Goal: Task Accomplishment & Management: Manage account settings

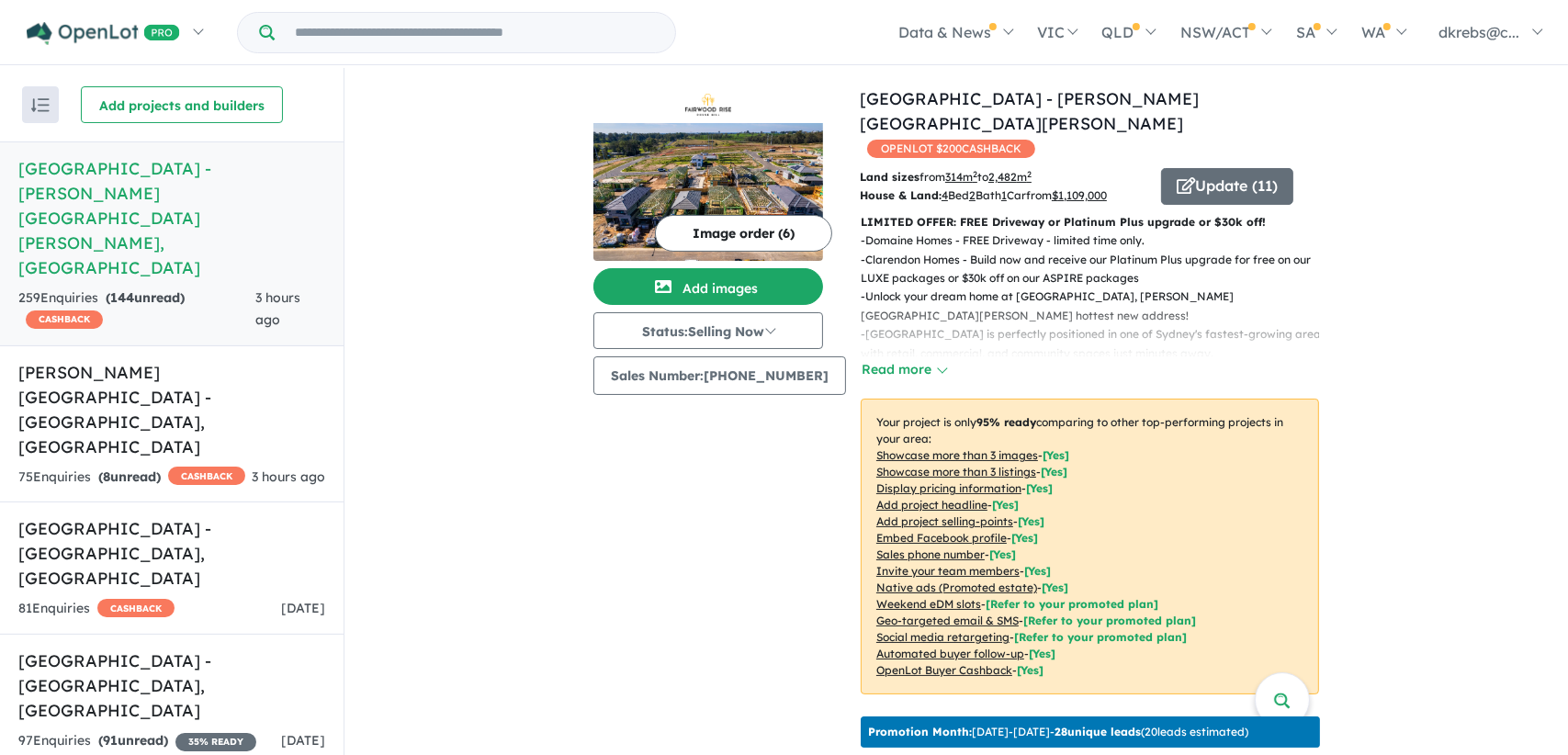
click at [135, 345] on link "[PERSON_NAME][GEOGRAPHIC_DATA] - [GEOGRAPHIC_DATA] , [GEOGRAPHIC_DATA] 75 Enqui…" at bounding box center [171, 424] width 343 height 158
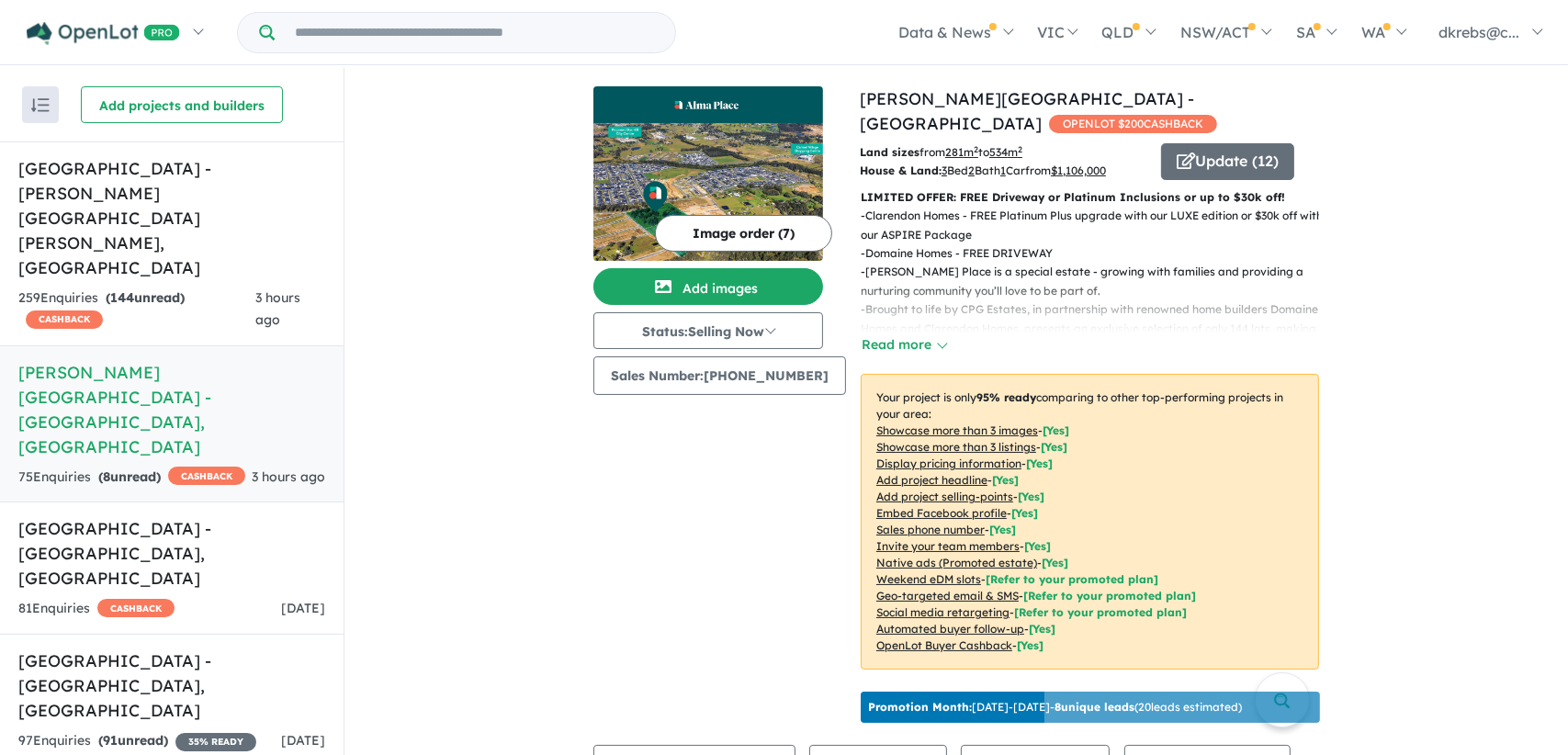
click at [1207, 144] on button "Update ( 12 )" at bounding box center [1228, 162] width 133 height 37
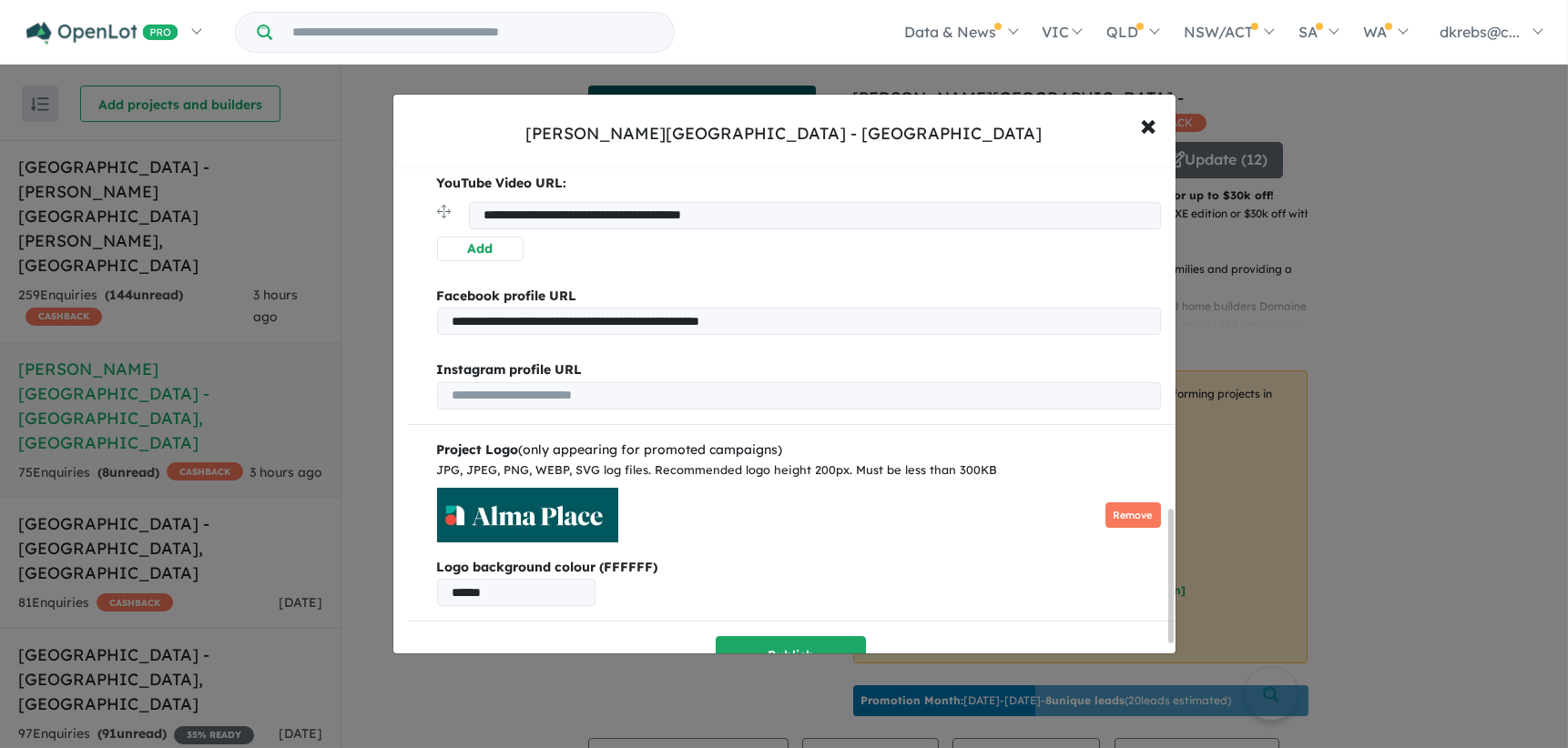
scroll to position [1280, 0]
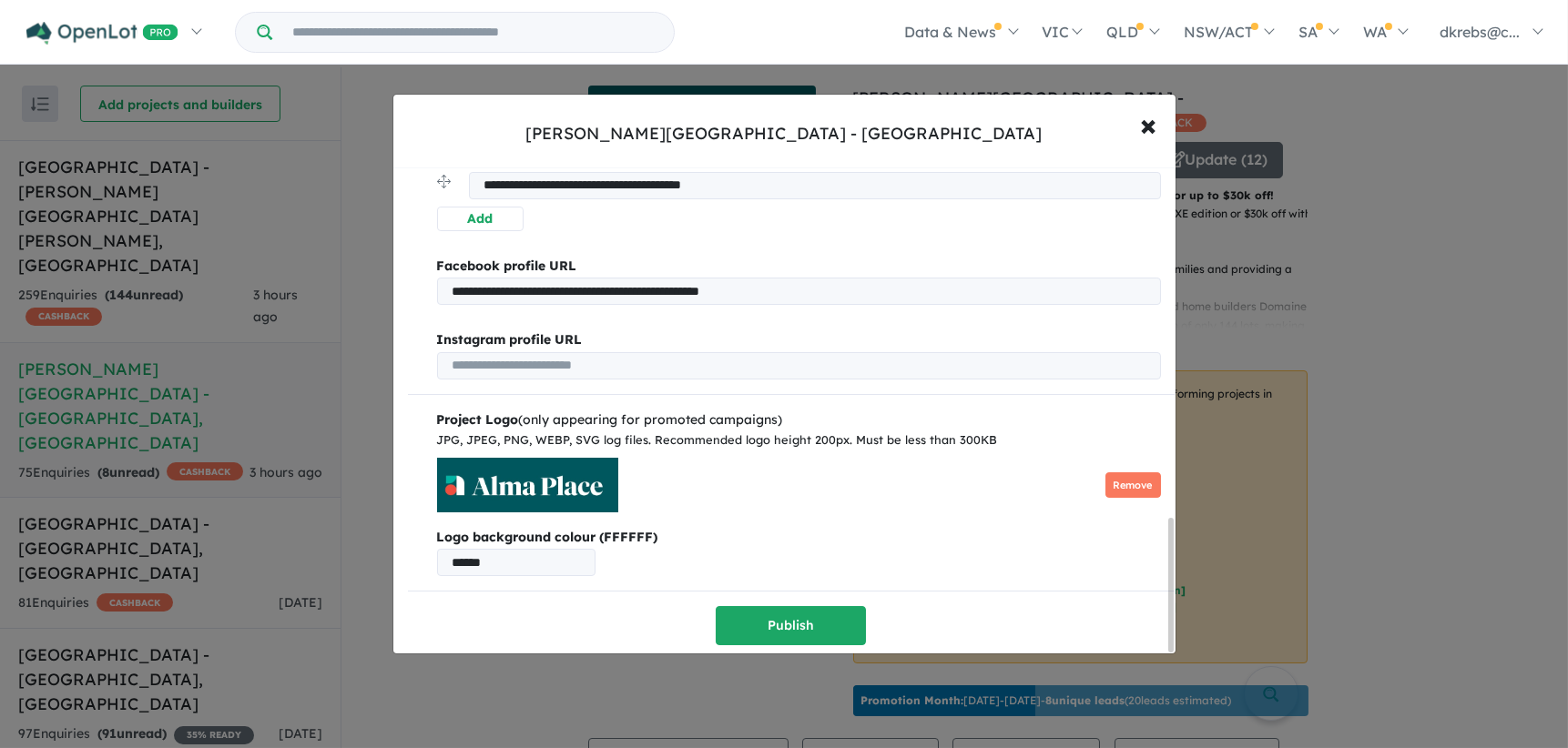
click at [1345, 444] on div "**********" at bounding box center [784, 374] width 1568 height 748
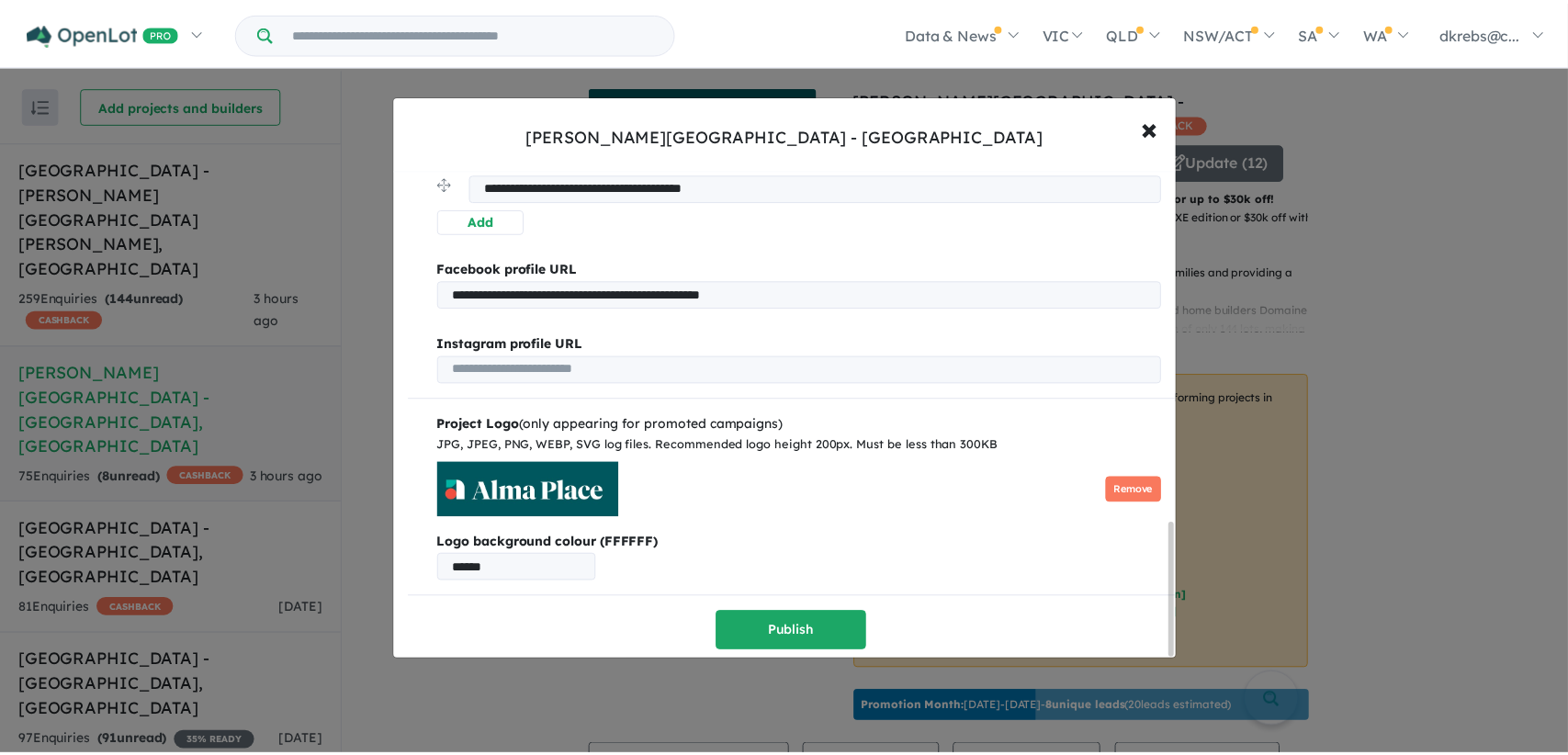
scroll to position [0, 0]
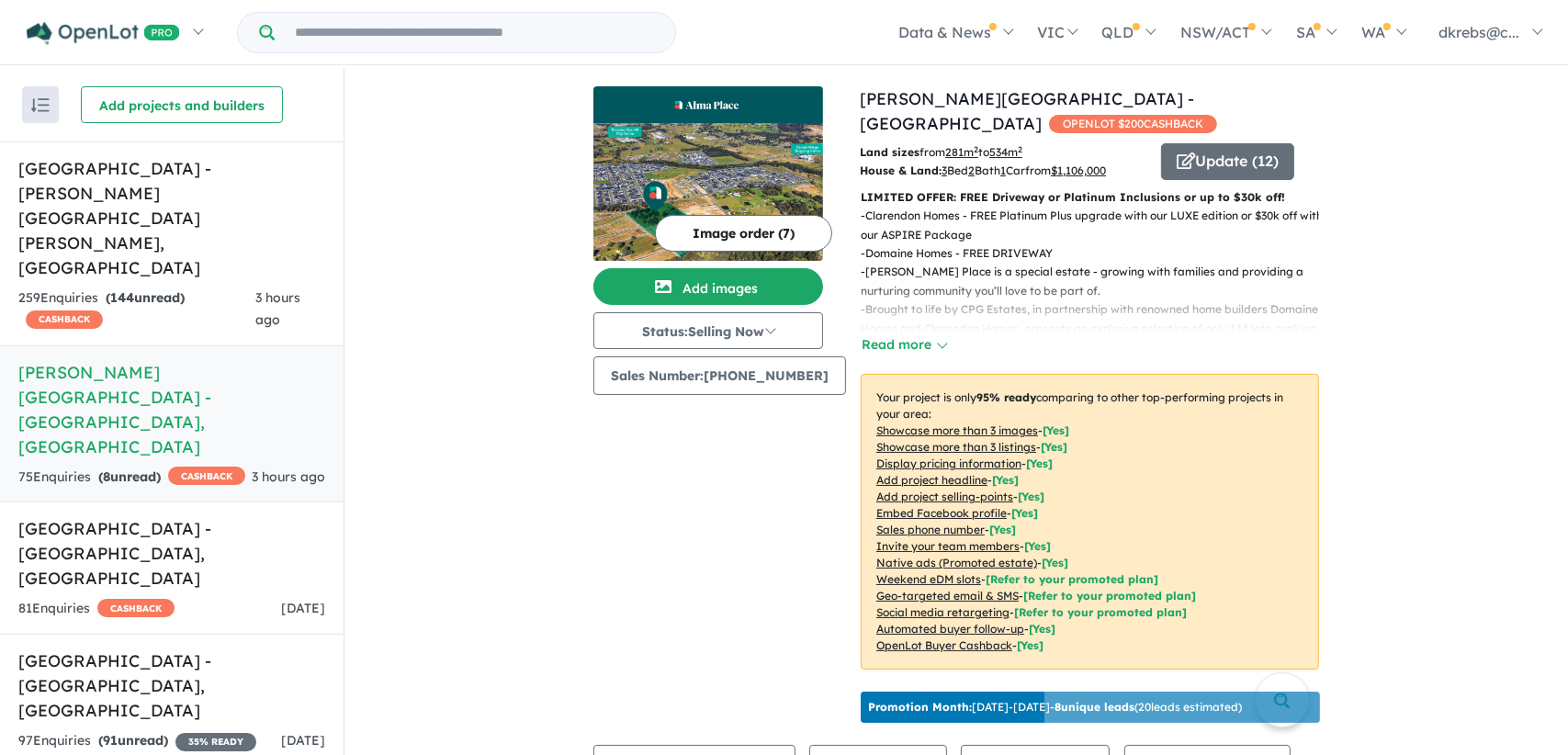
click at [913, 335] on button "Read more" at bounding box center [903, 345] width 86 height 21
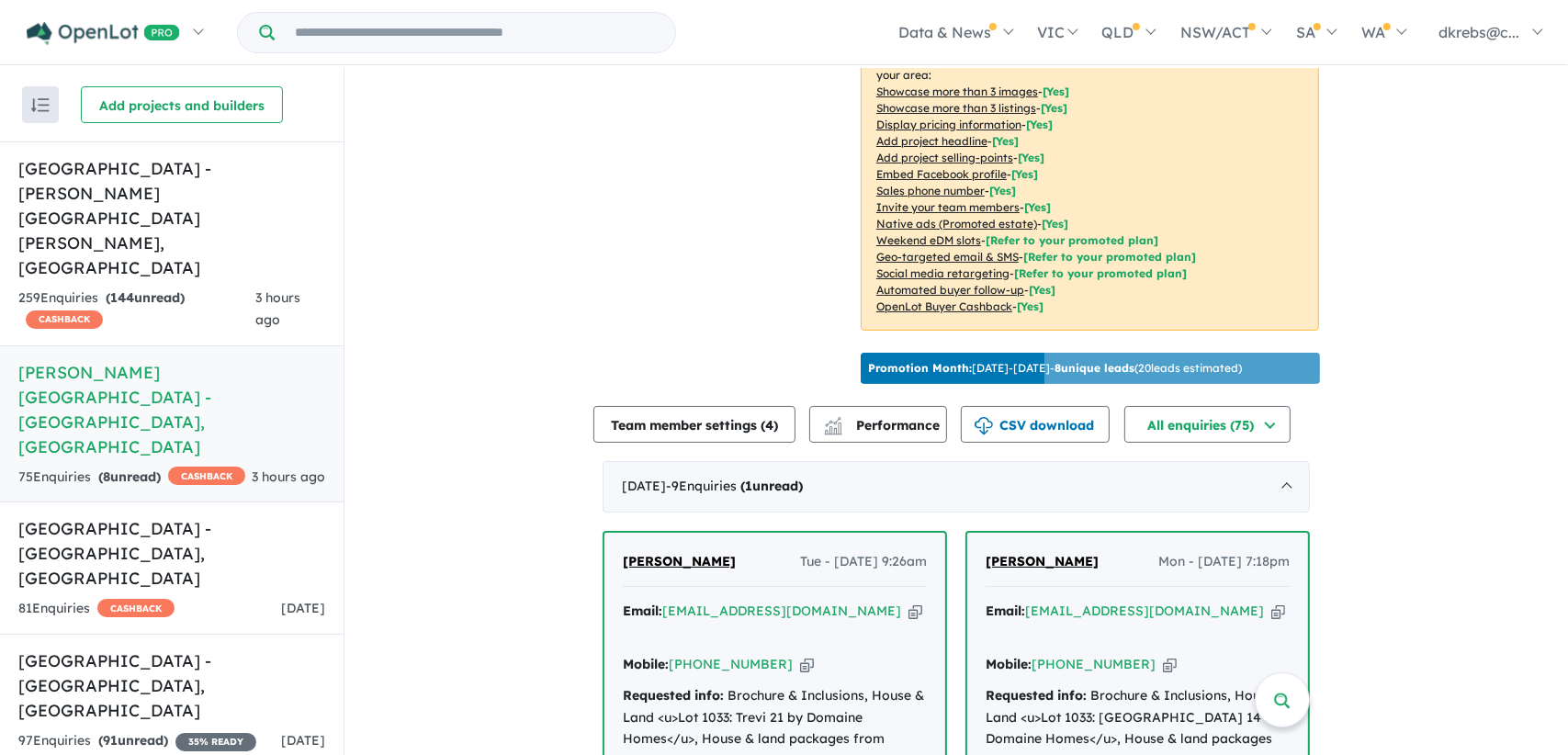
scroll to position [643, 0]
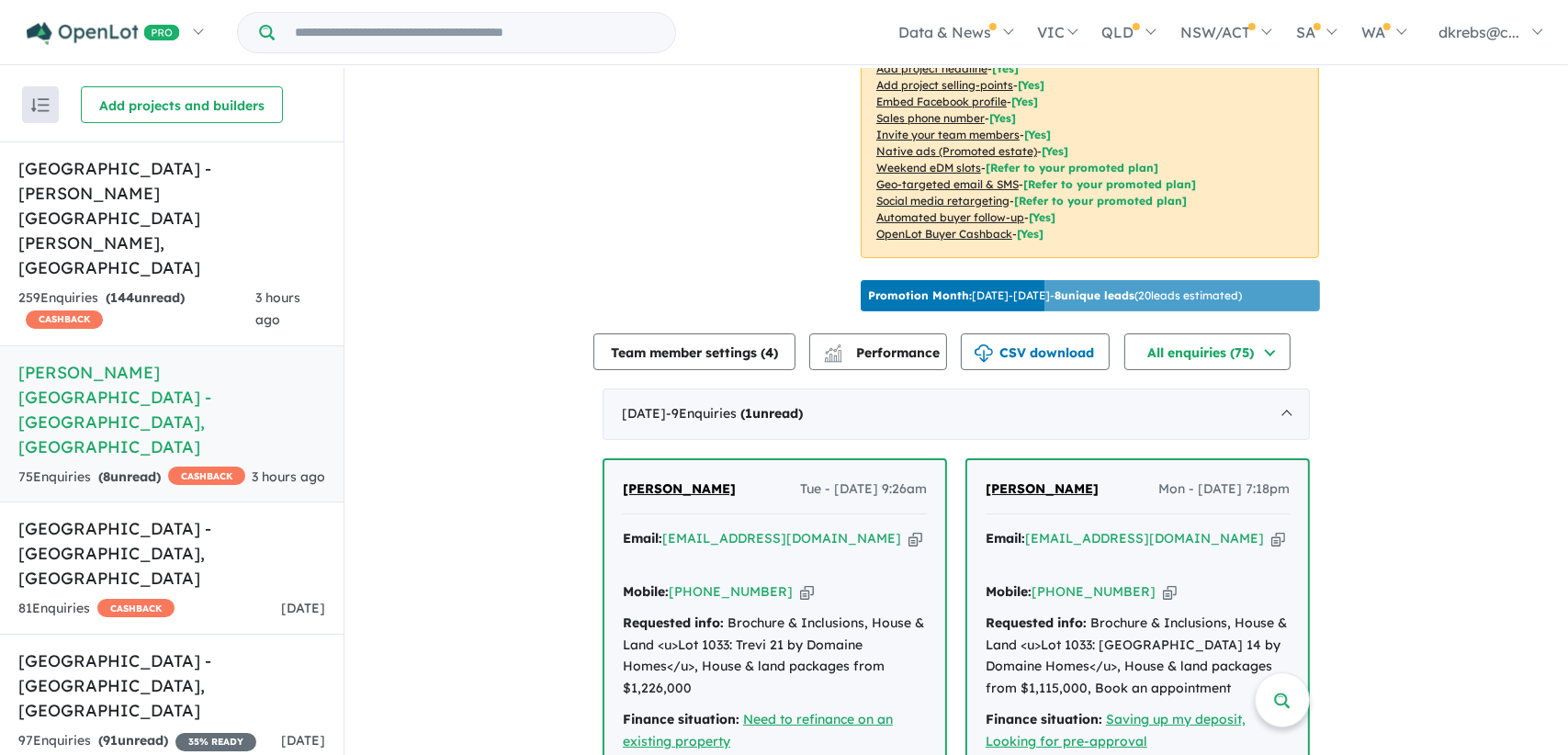
click at [900, 403] on div "[DATE] - 9 Enquir ies ( 1 unread)" at bounding box center [956, 414] width 707 height 51
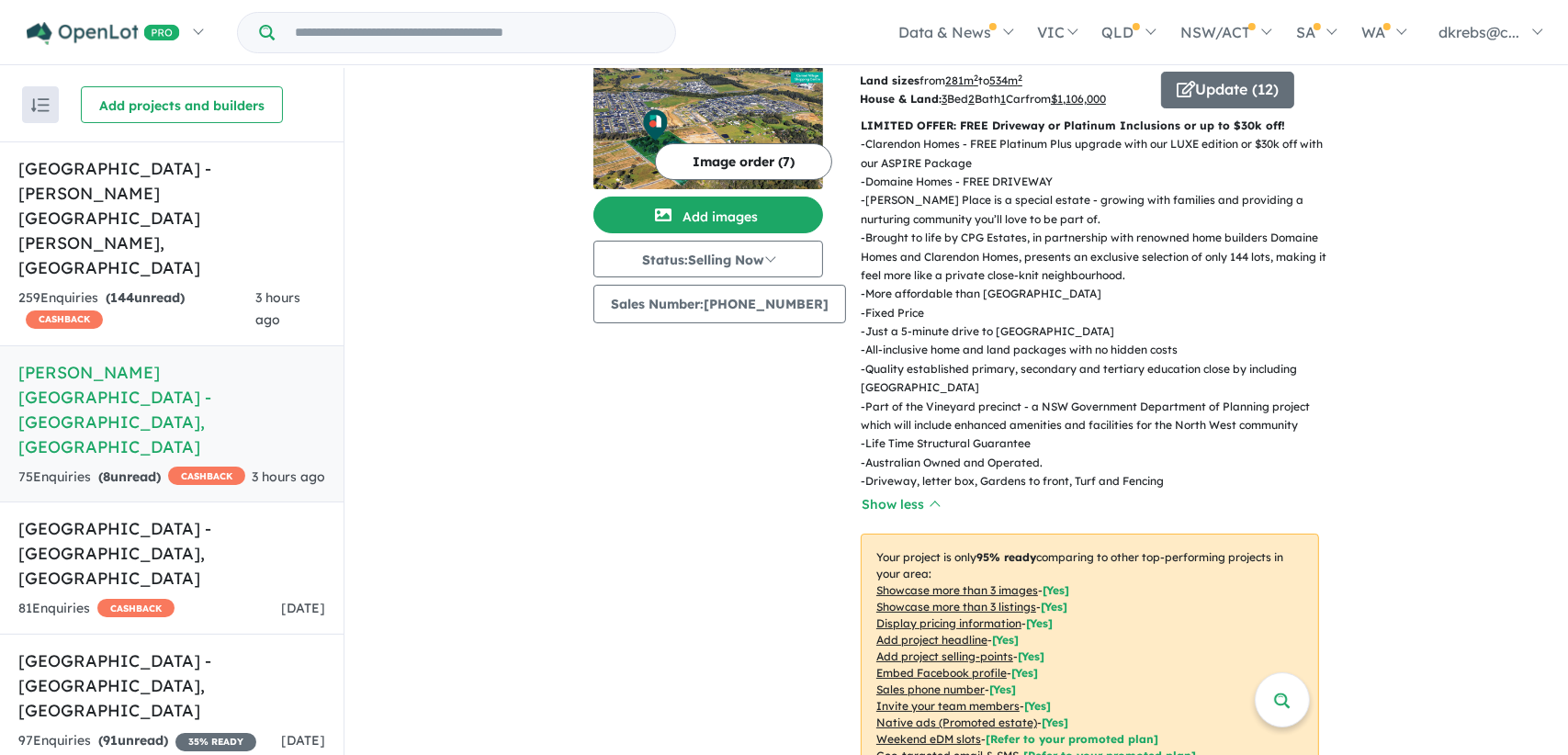
scroll to position [0, 0]
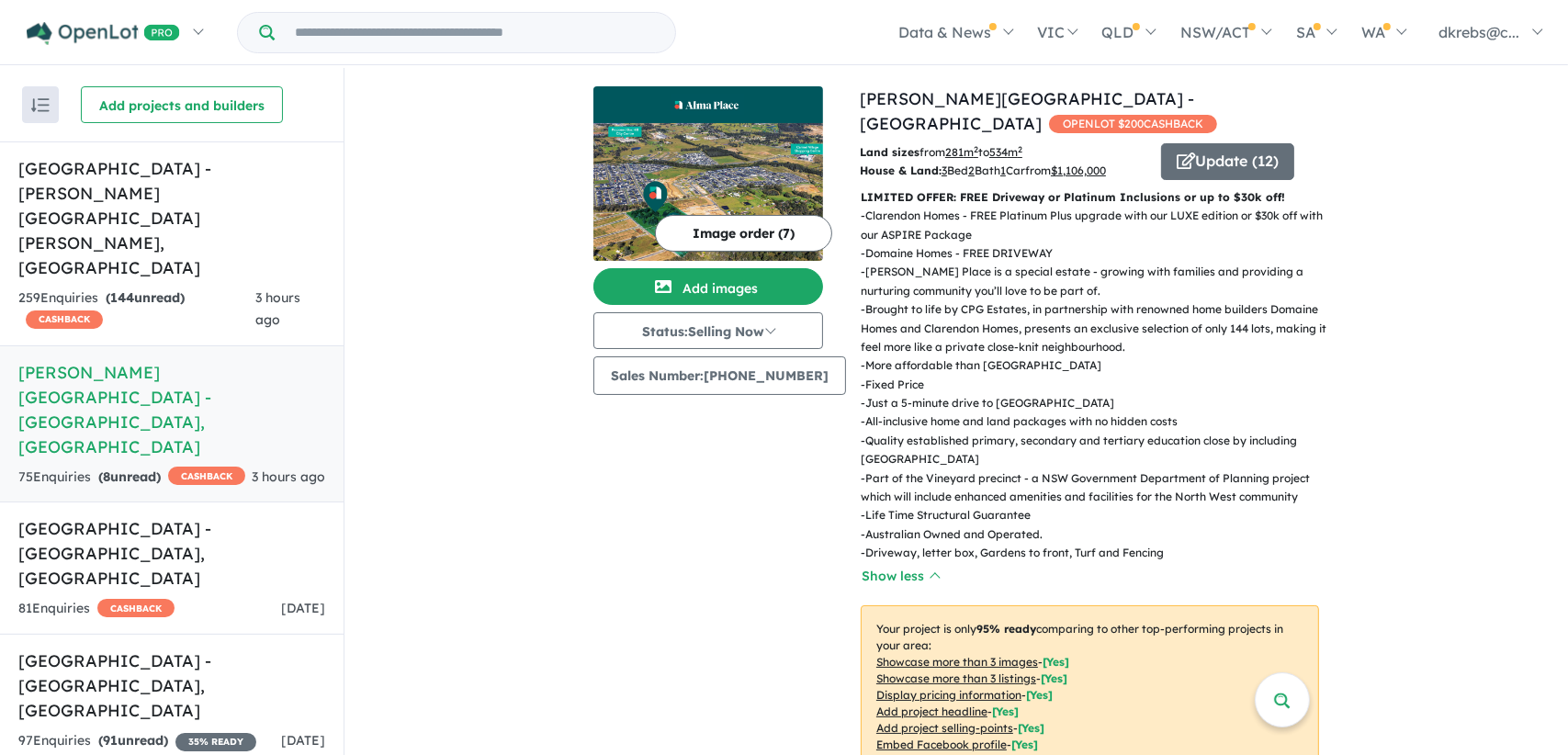
click at [726, 334] on button "Status: Selling Now" at bounding box center [707, 330] width 230 height 37
click at [0, 0] on link "My Dashboard (8)" at bounding box center [0, 0] width 0 height 0
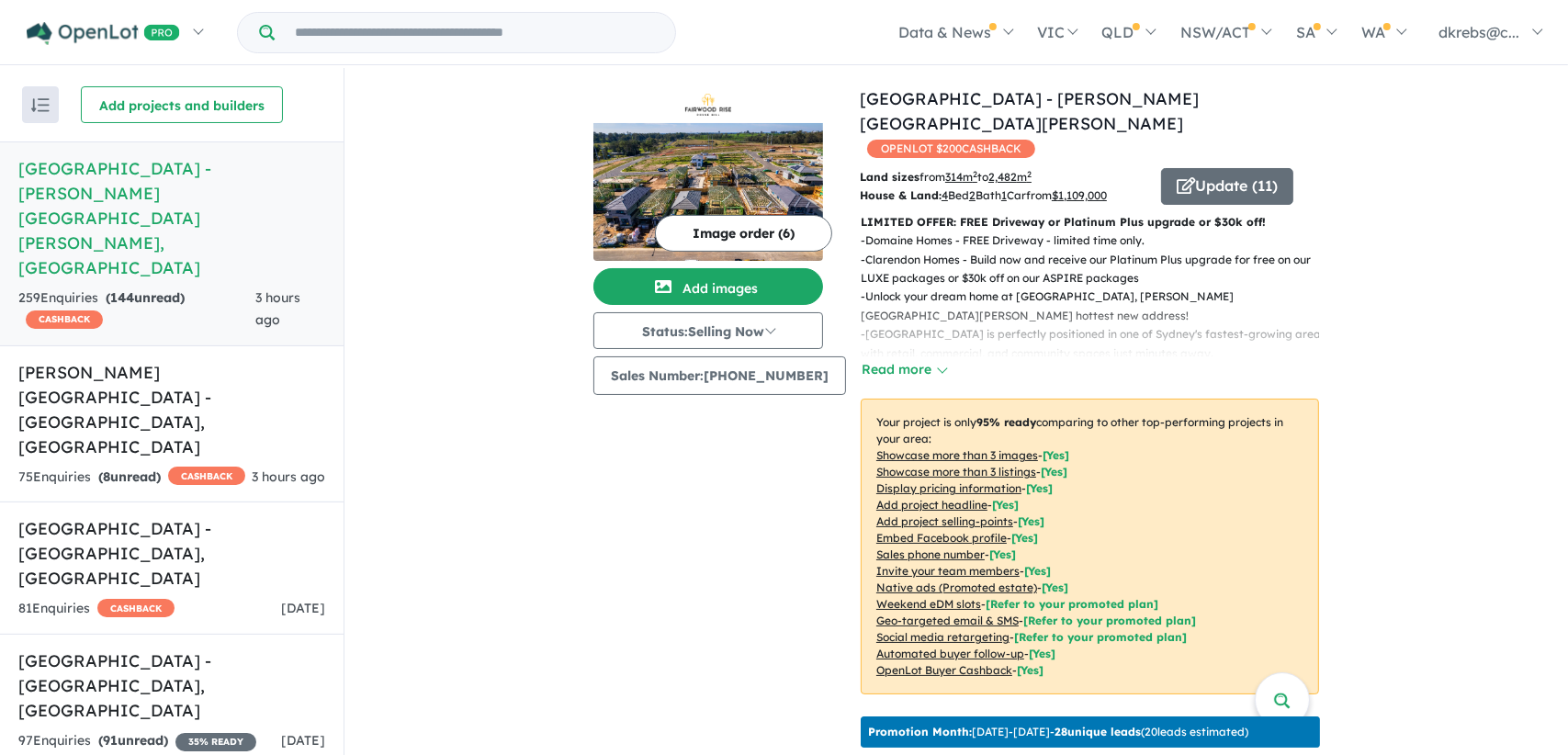
click at [147, 197] on h5 "[GEOGRAPHIC_DATA] - [PERSON_NAME][GEOGRAPHIC_DATA][PERSON_NAME] , [GEOGRAPHIC_D…" at bounding box center [171, 218] width 306 height 124
click at [1255, 168] on button "Update ( 11 )" at bounding box center [1228, 186] width 132 height 37
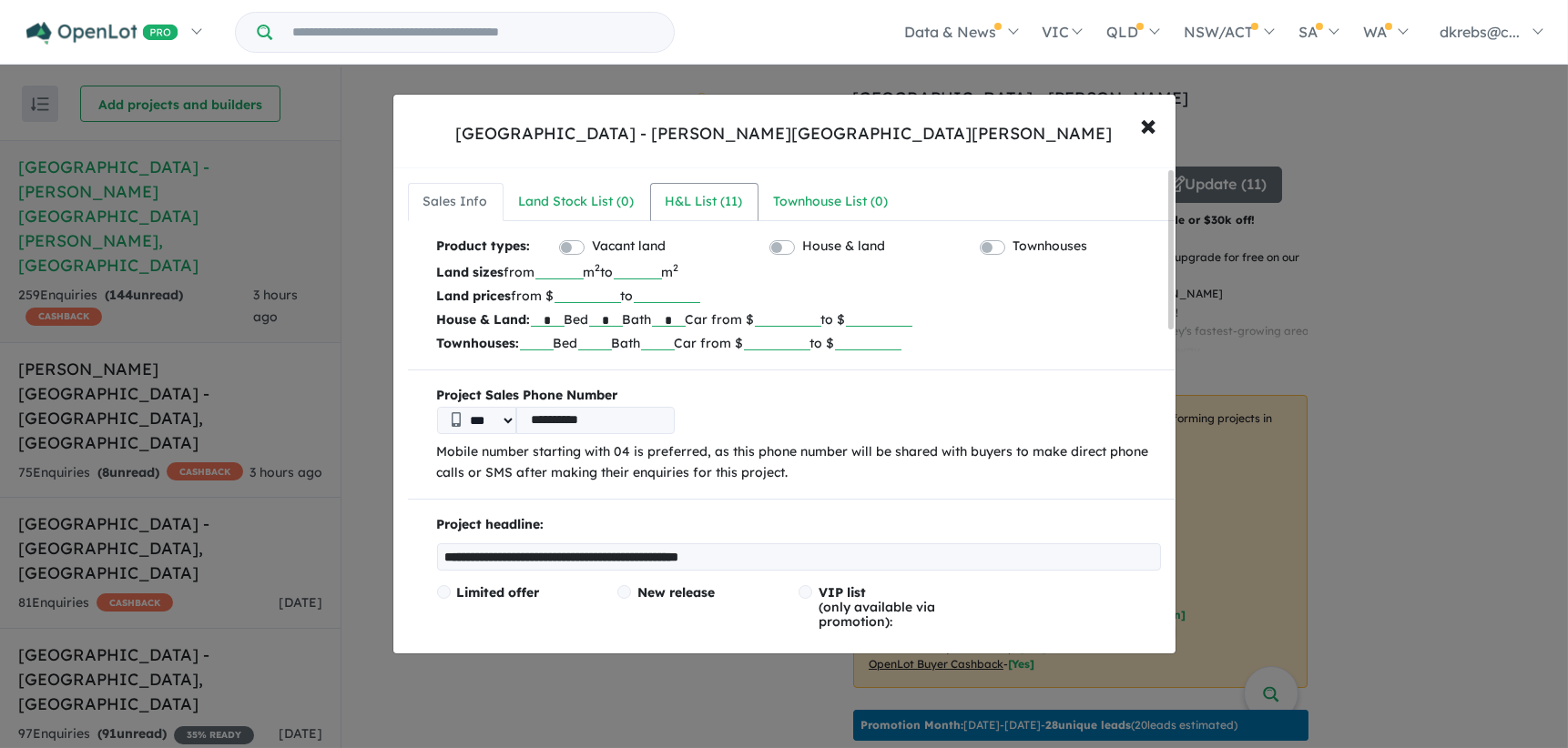
click at [707, 198] on div "H&L List ( 11 )" at bounding box center [704, 202] width 78 height 22
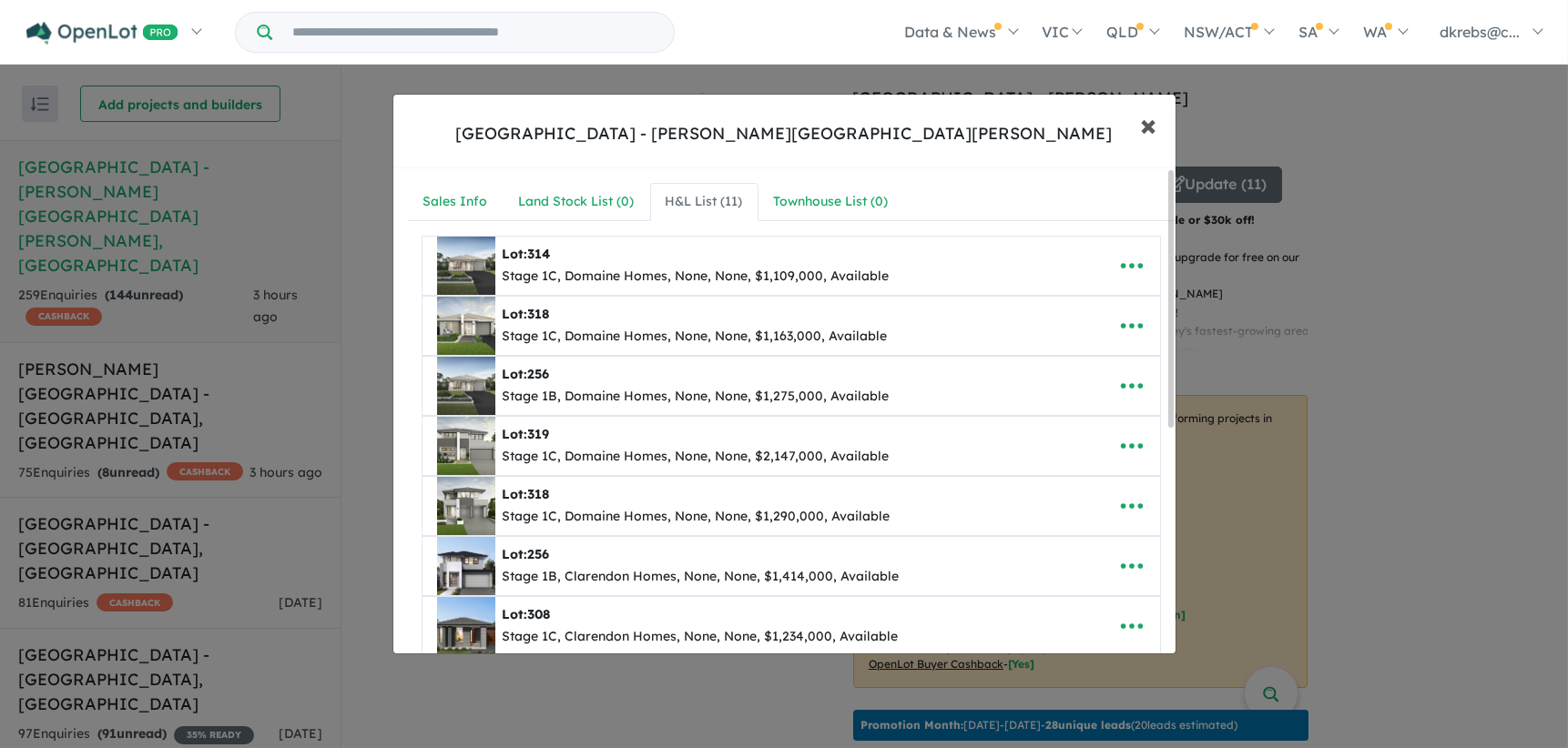
drag, startPoint x: 1151, startPoint y: 126, endPoint x: 624, endPoint y: 141, distance: 527.2
click at [1142, 126] on span "×" at bounding box center [1148, 125] width 16 height 39
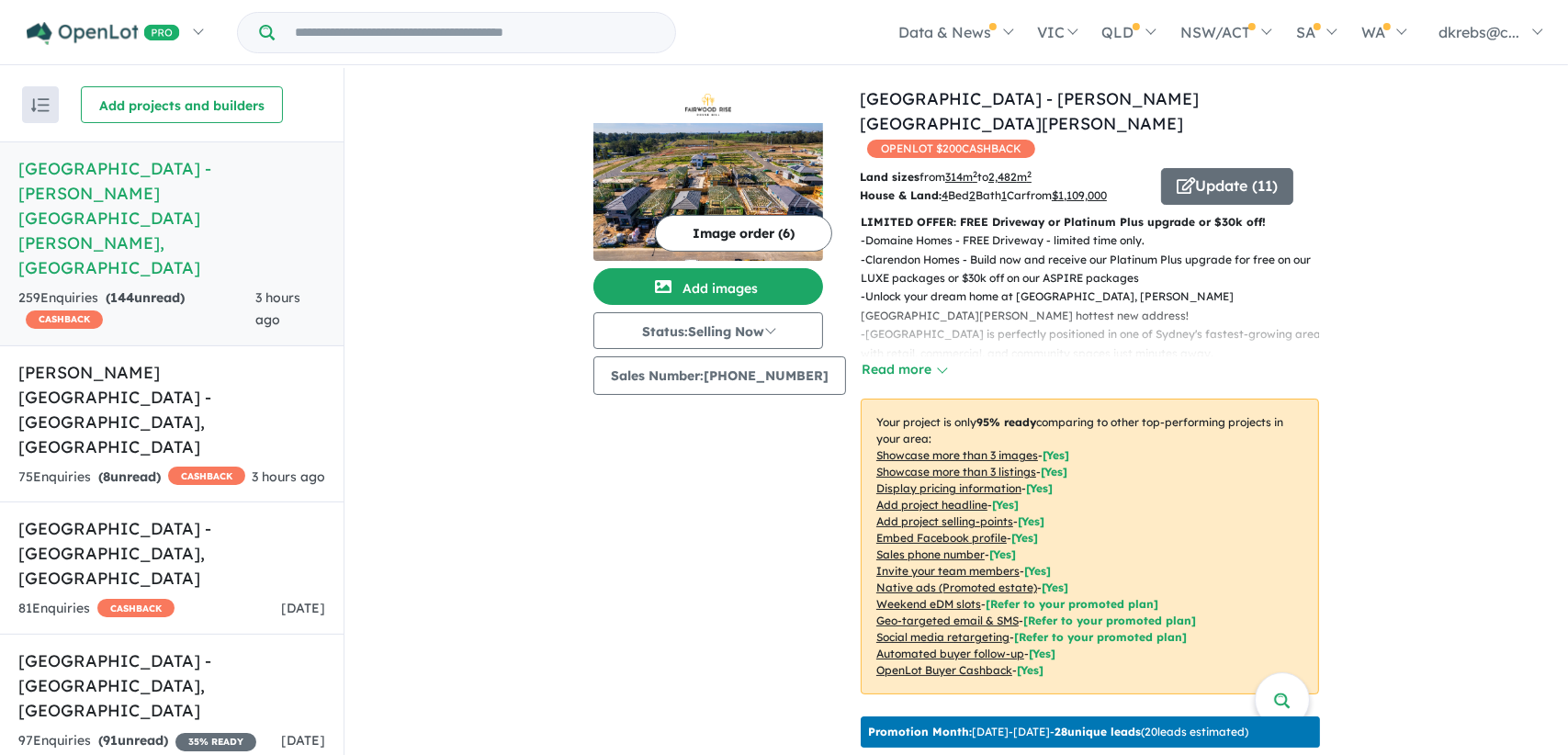
click at [126, 360] on h5 "[PERSON_NAME][GEOGRAPHIC_DATA] - [GEOGRAPHIC_DATA] , [GEOGRAPHIC_DATA]" at bounding box center [171, 410] width 306 height 99
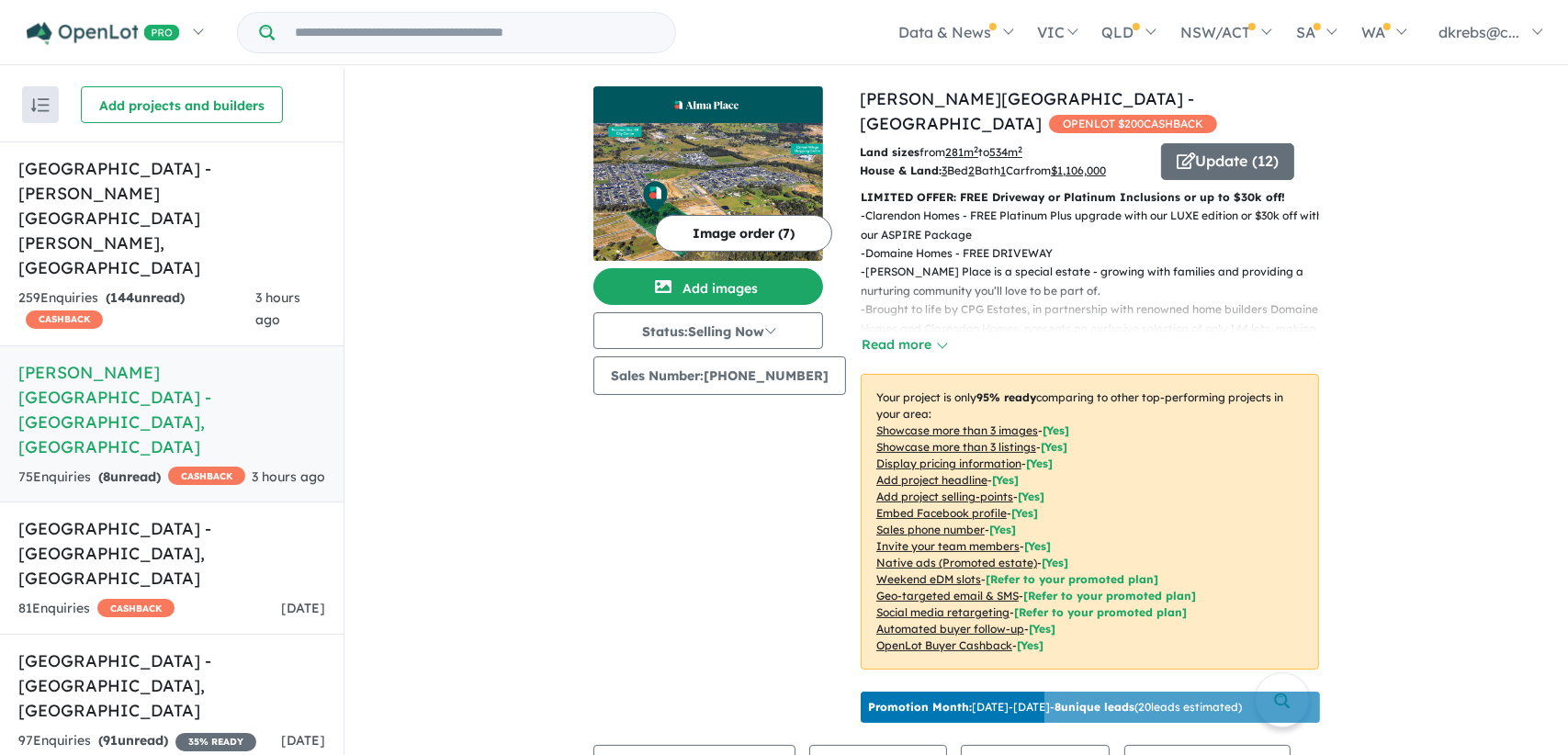
click at [1204, 147] on button "Update ( 12 )" at bounding box center [1228, 162] width 133 height 37
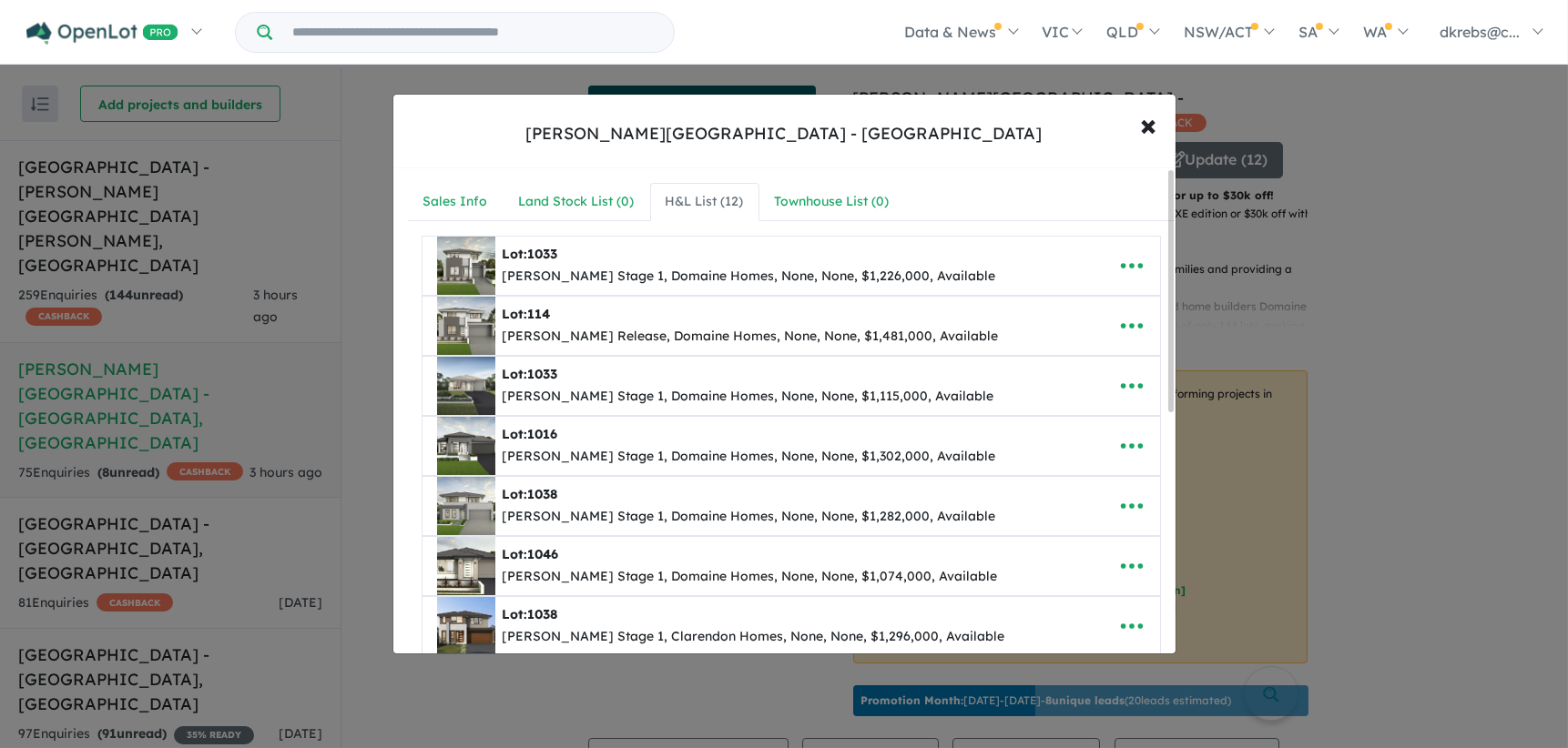
click at [694, 201] on div "H&L List ( 12 )" at bounding box center [705, 202] width 79 height 22
click at [1147, 126] on span "×" at bounding box center [1148, 125] width 16 height 39
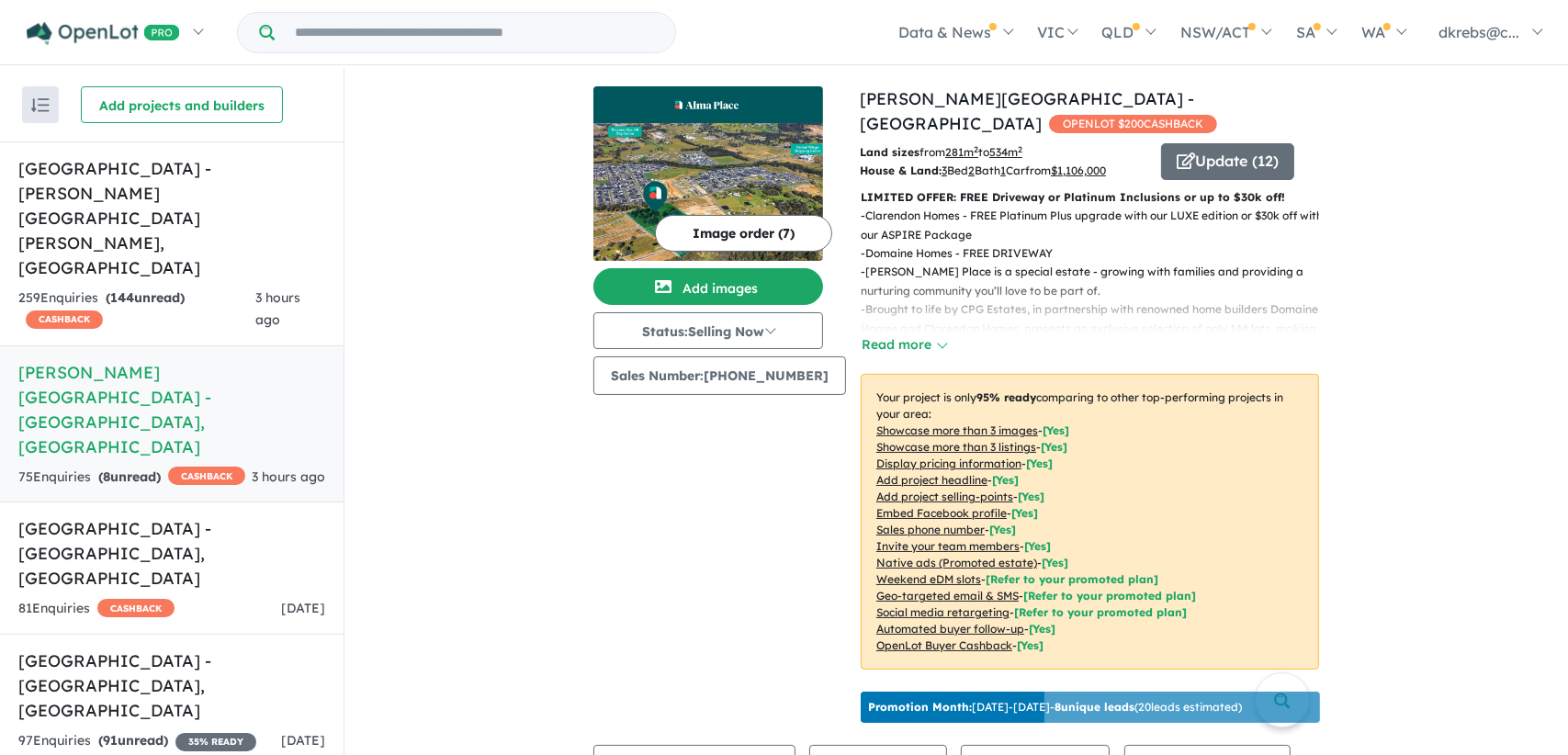
click at [139, 517] on h5 "[GEOGRAPHIC_DATA] - [GEOGRAPHIC_DATA] , [GEOGRAPHIC_DATA]" at bounding box center [171, 553] width 306 height 75
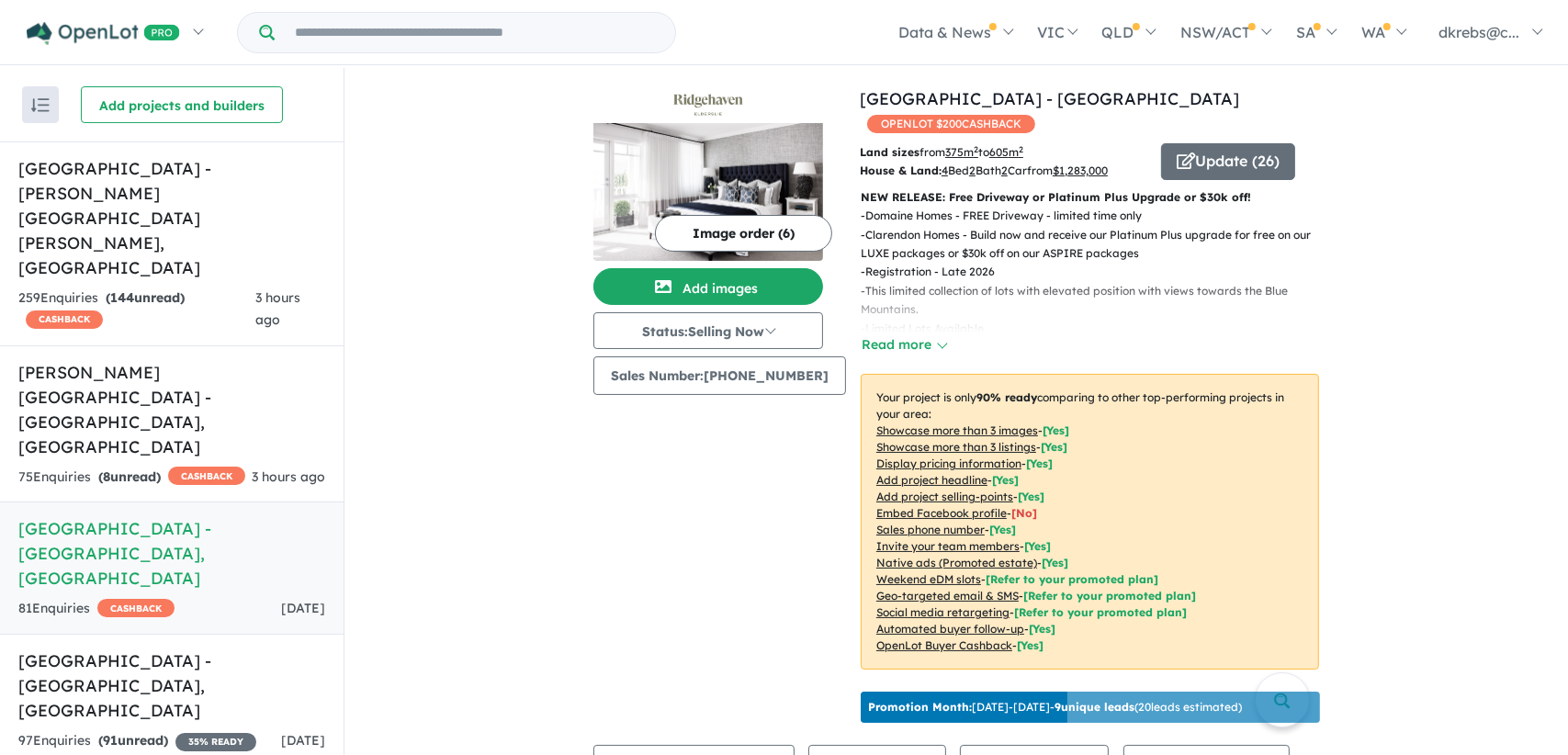
click at [1207, 144] on button "Update ( 26 )" at bounding box center [1228, 162] width 134 height 37
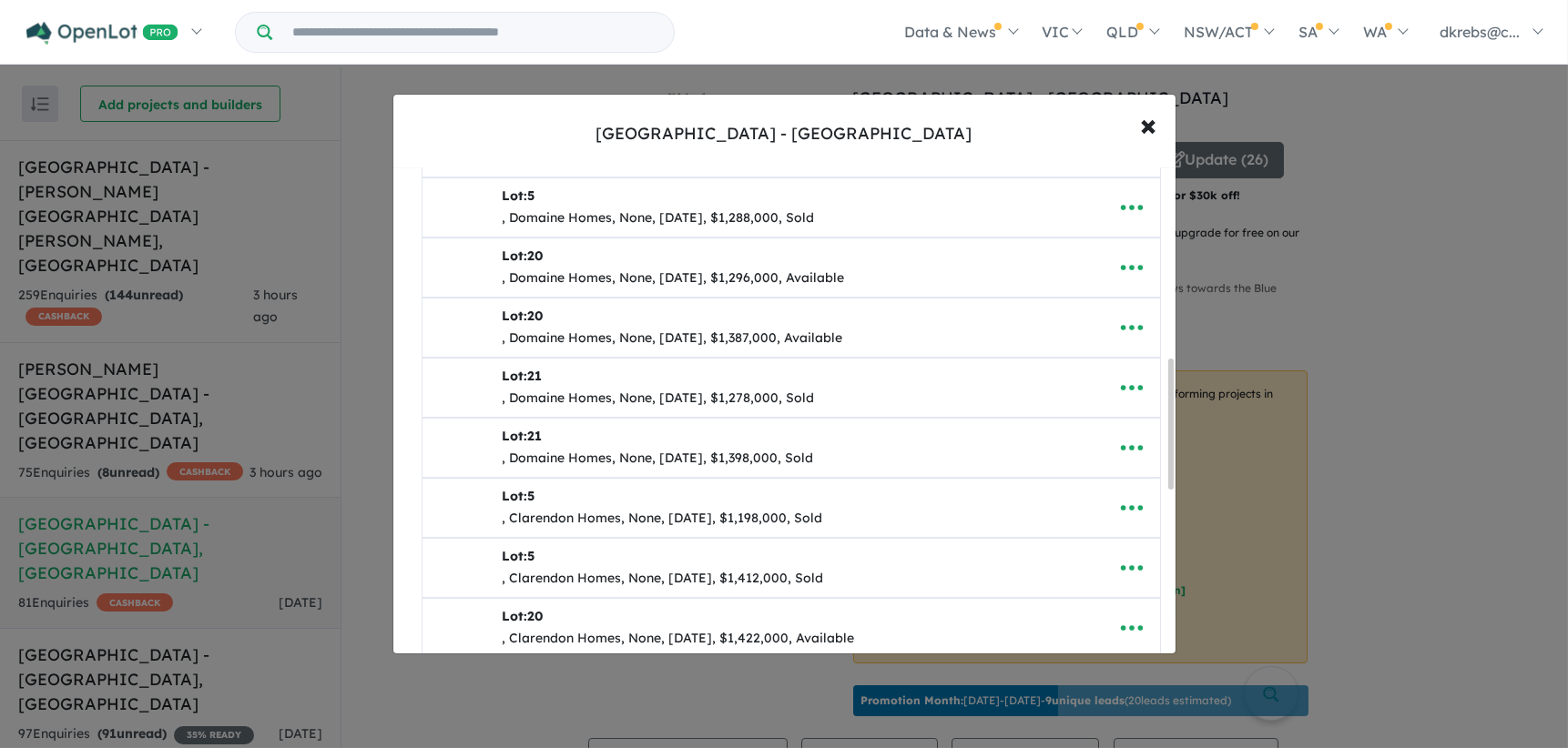
scroll to position [728, 0]
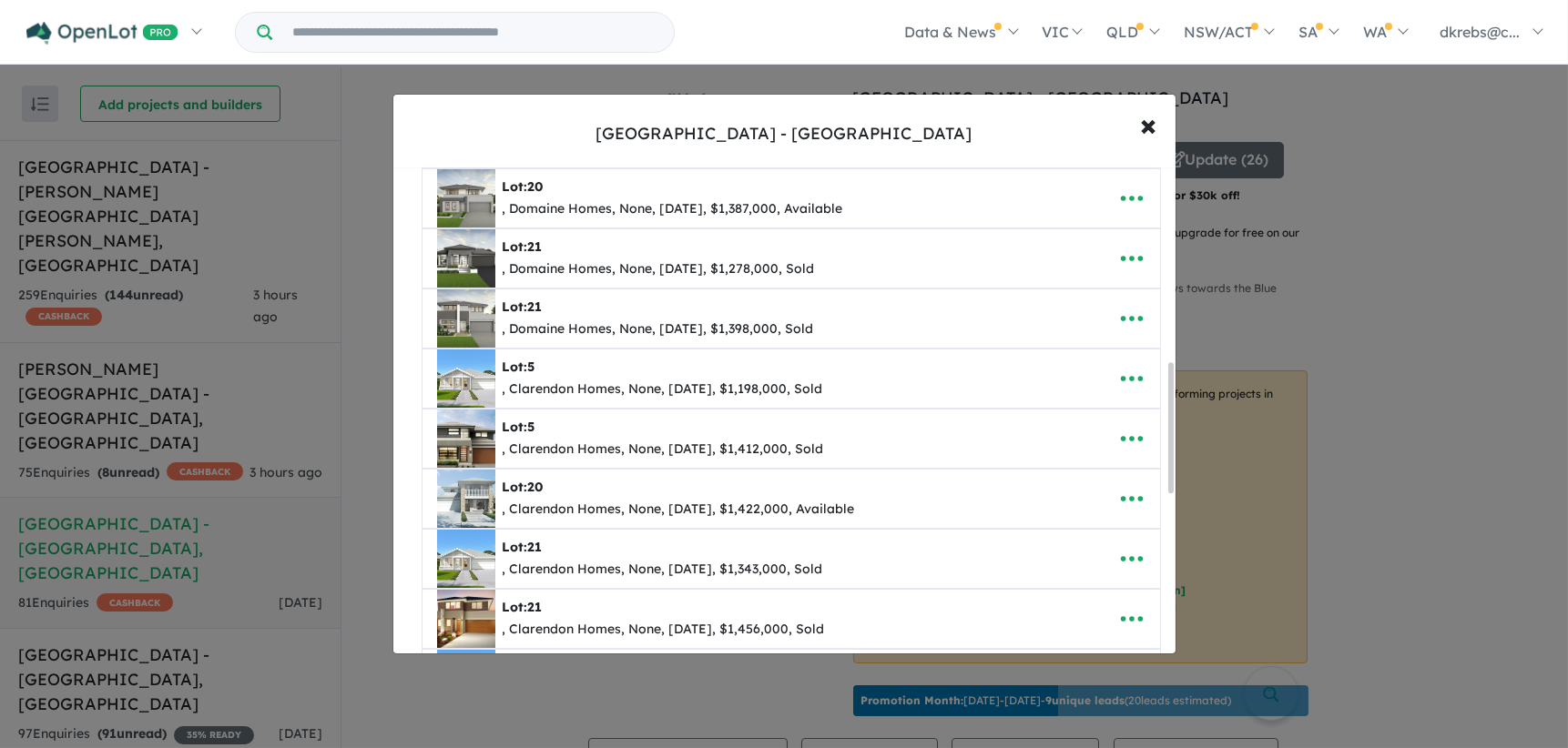
click at [1134, 496] on icon "button" at bounding box center [1130, 499] width 22 height 6
click at [1076, 583] on link "Remove" at bounding box center [1091, 585] width 135 height 42
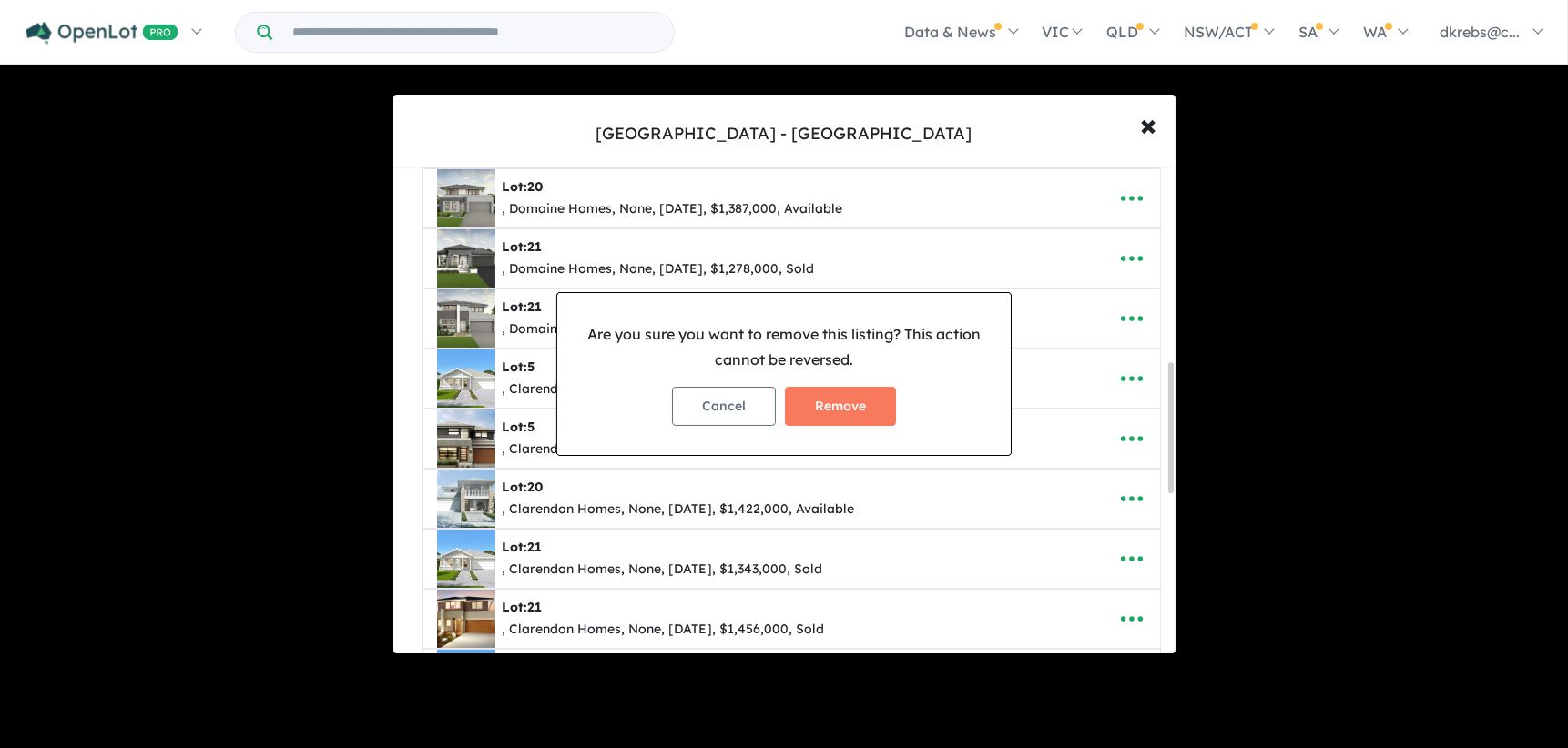
click at [856, 396] on button "Remove" at bounding box center [840, 407] width 112 height 39
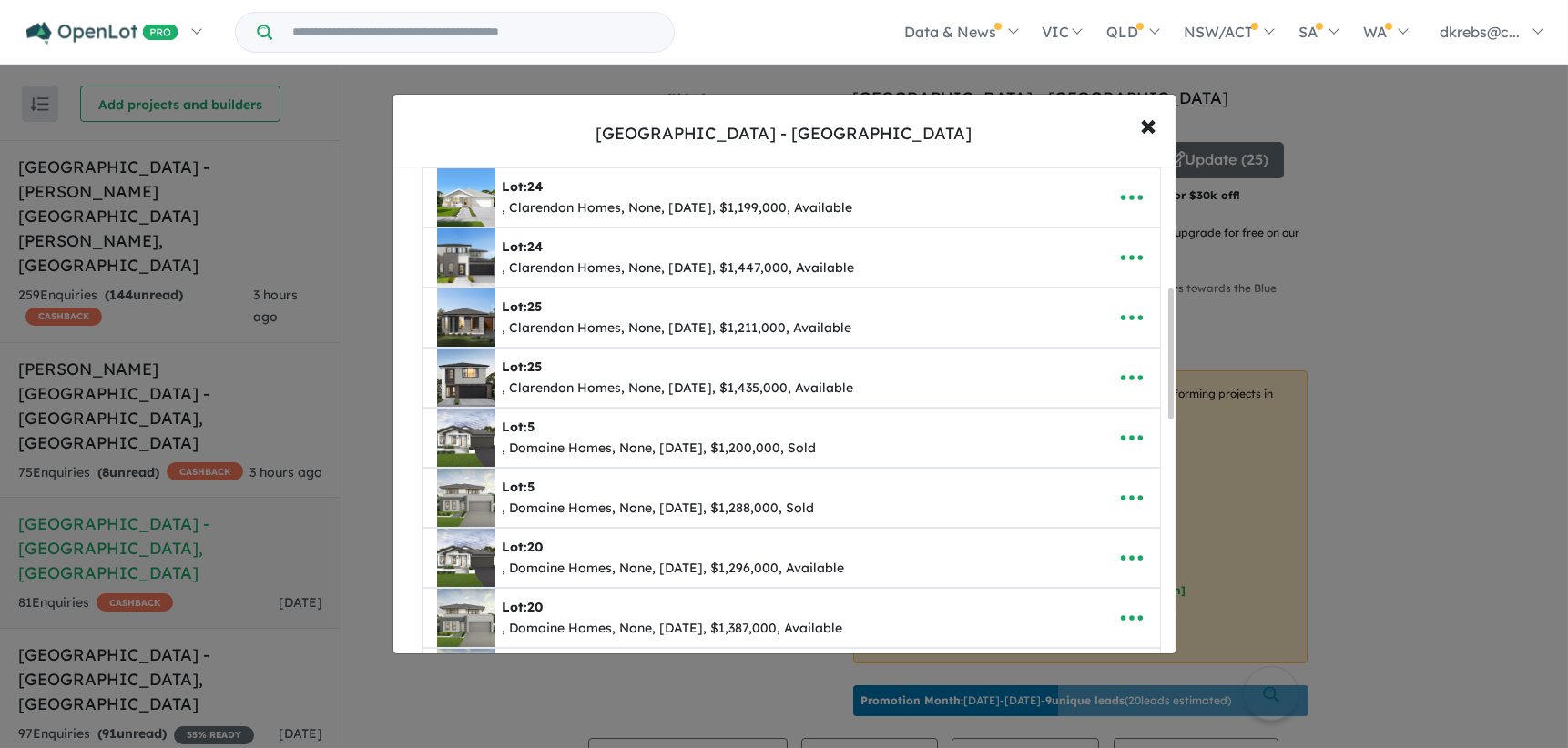
scroll to position [456, 0]
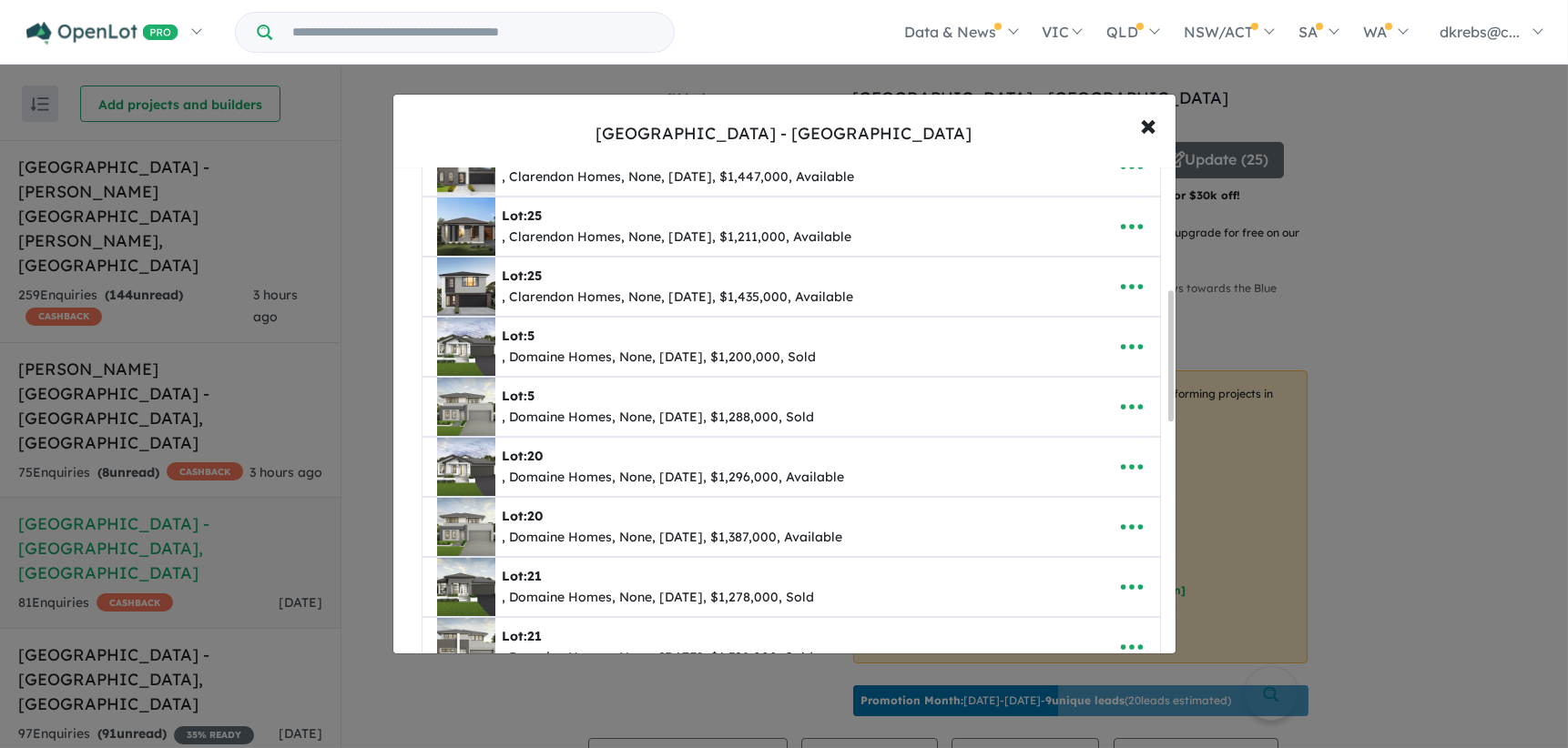
click at [1131, 467] on icon "button" at bounding box center [1131, 467] width 27 height 27
click at [1084, 546] on link "Remove" at bounding box center [1091, 554] width 135 height 42
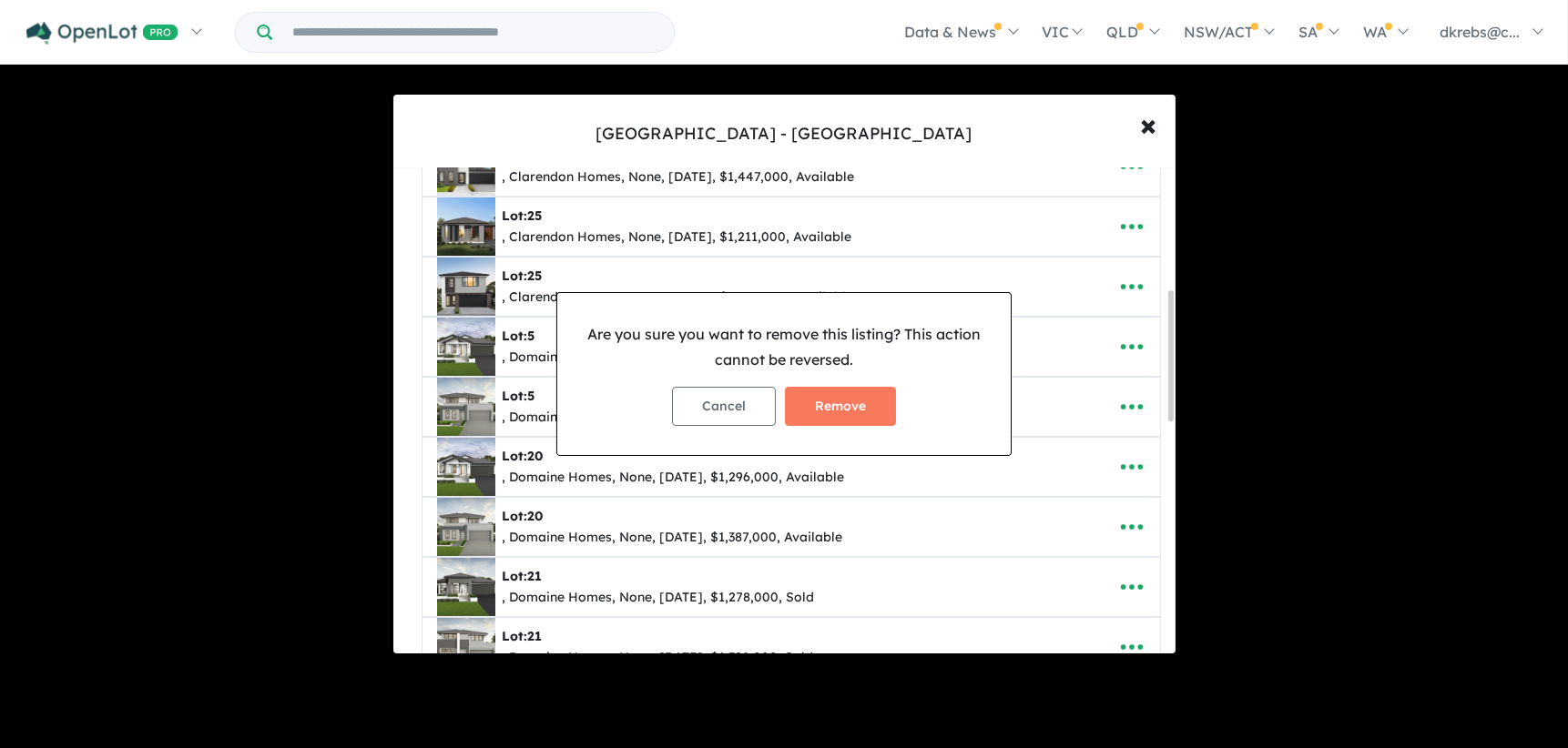
click at [841, 399] on button "Remove" at bounding box center [840, 407] width 112 height 39
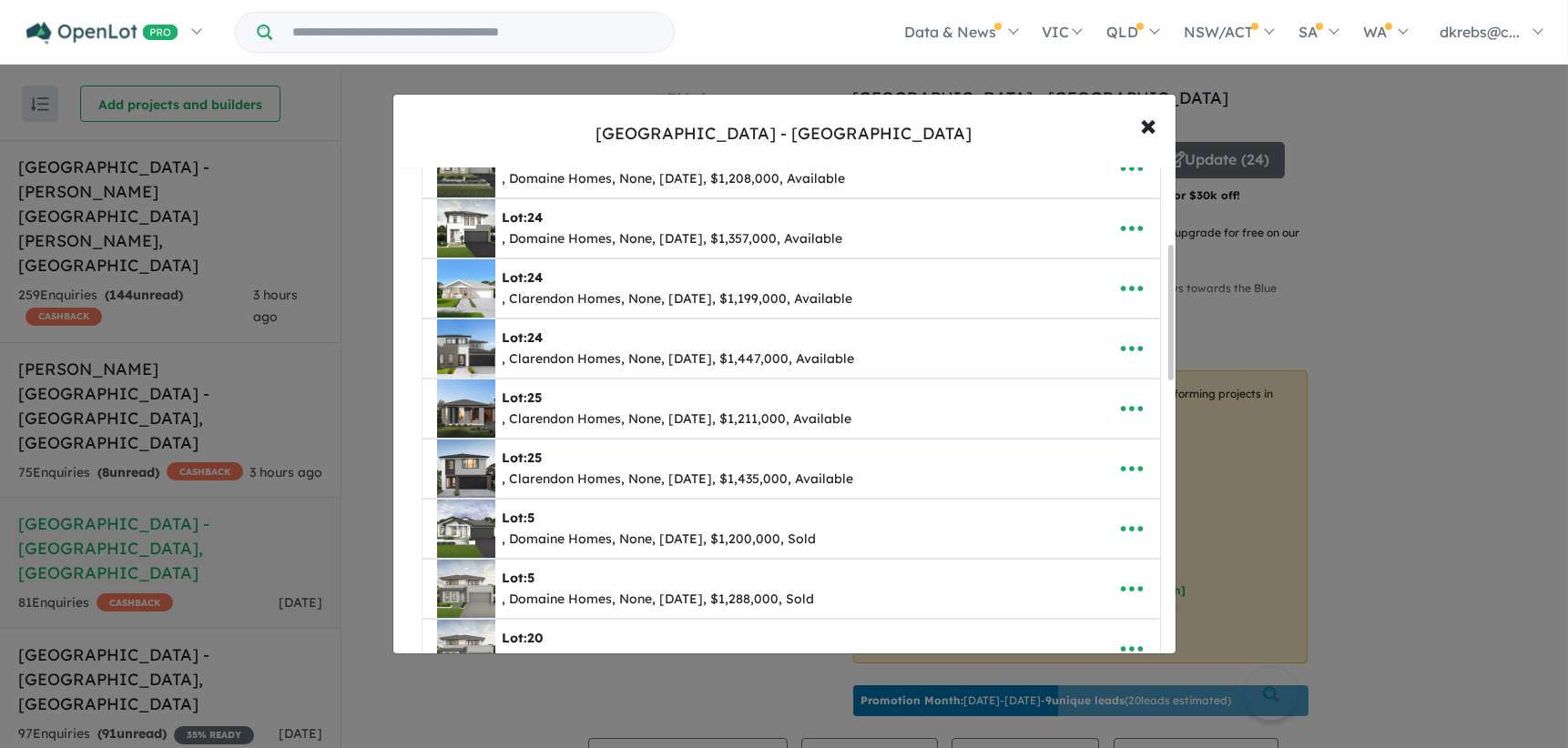
scroll to position [365, 0]
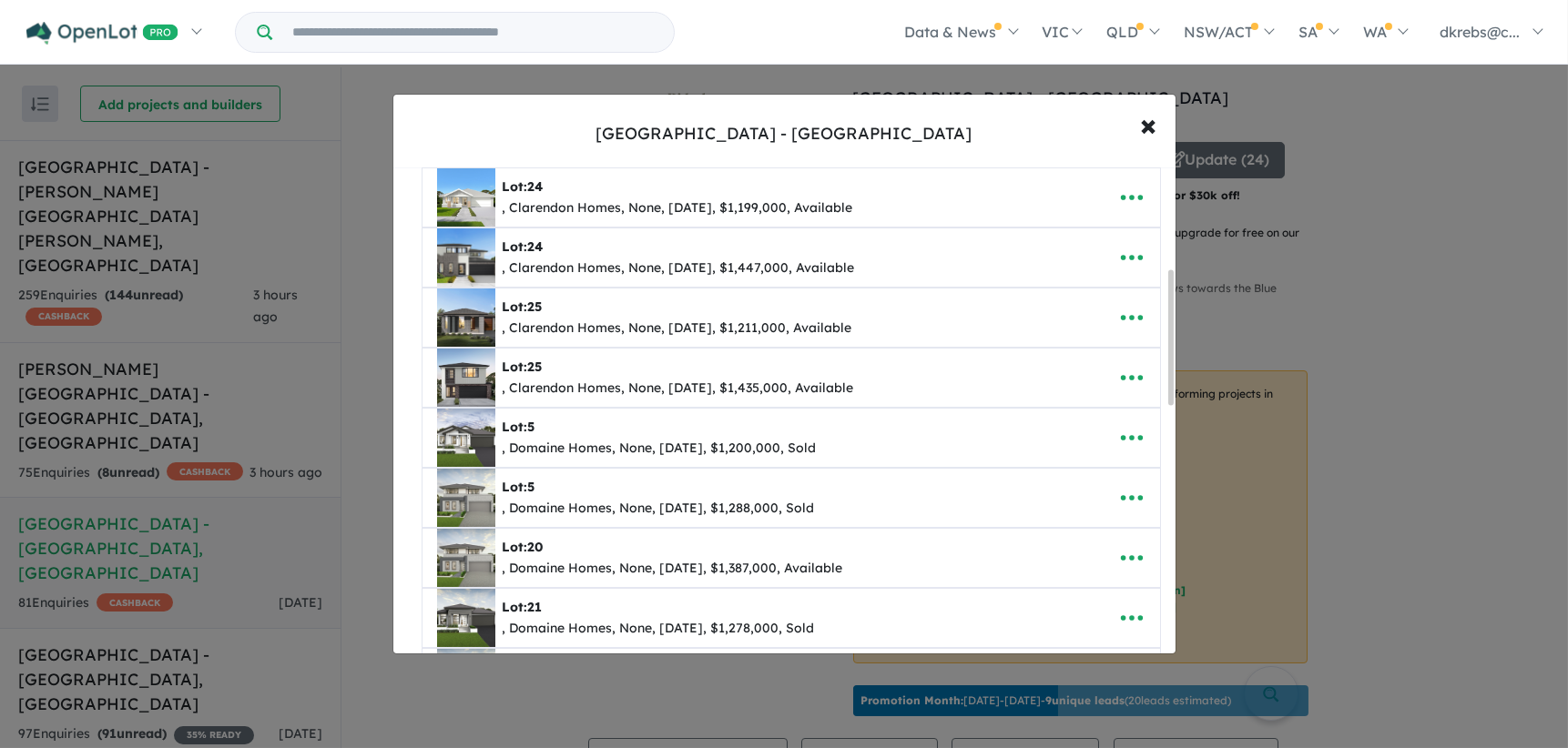
click at [1130, 554] on icon "button" at bounding box center [1131, 558] width 27 height 27
click at [1083, 476] on link "Remove" at bounding box center [1091, 473] width 135 height 42
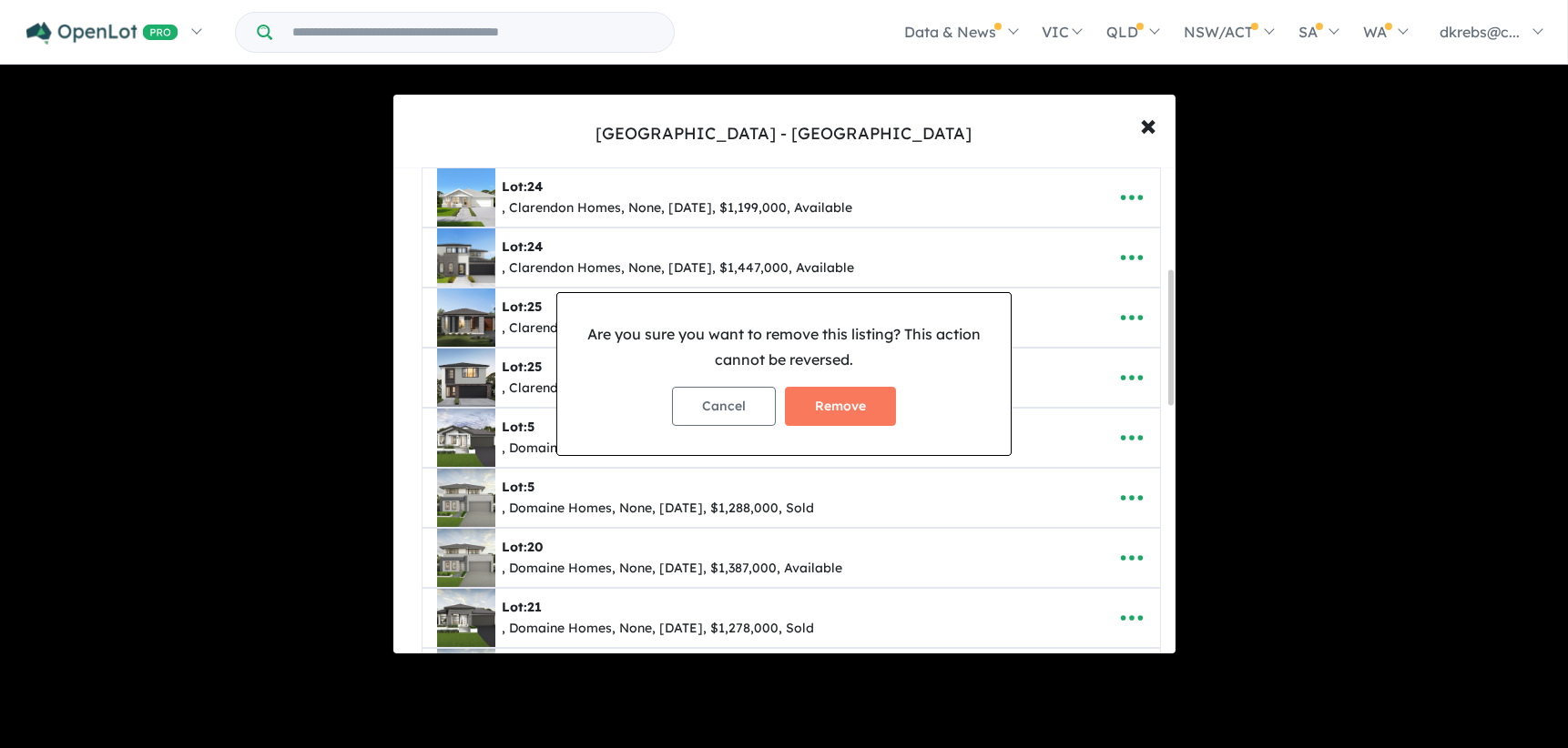
click at [862, 397] on button "Remove" at bounding box center [840, 407] width 112 height 39
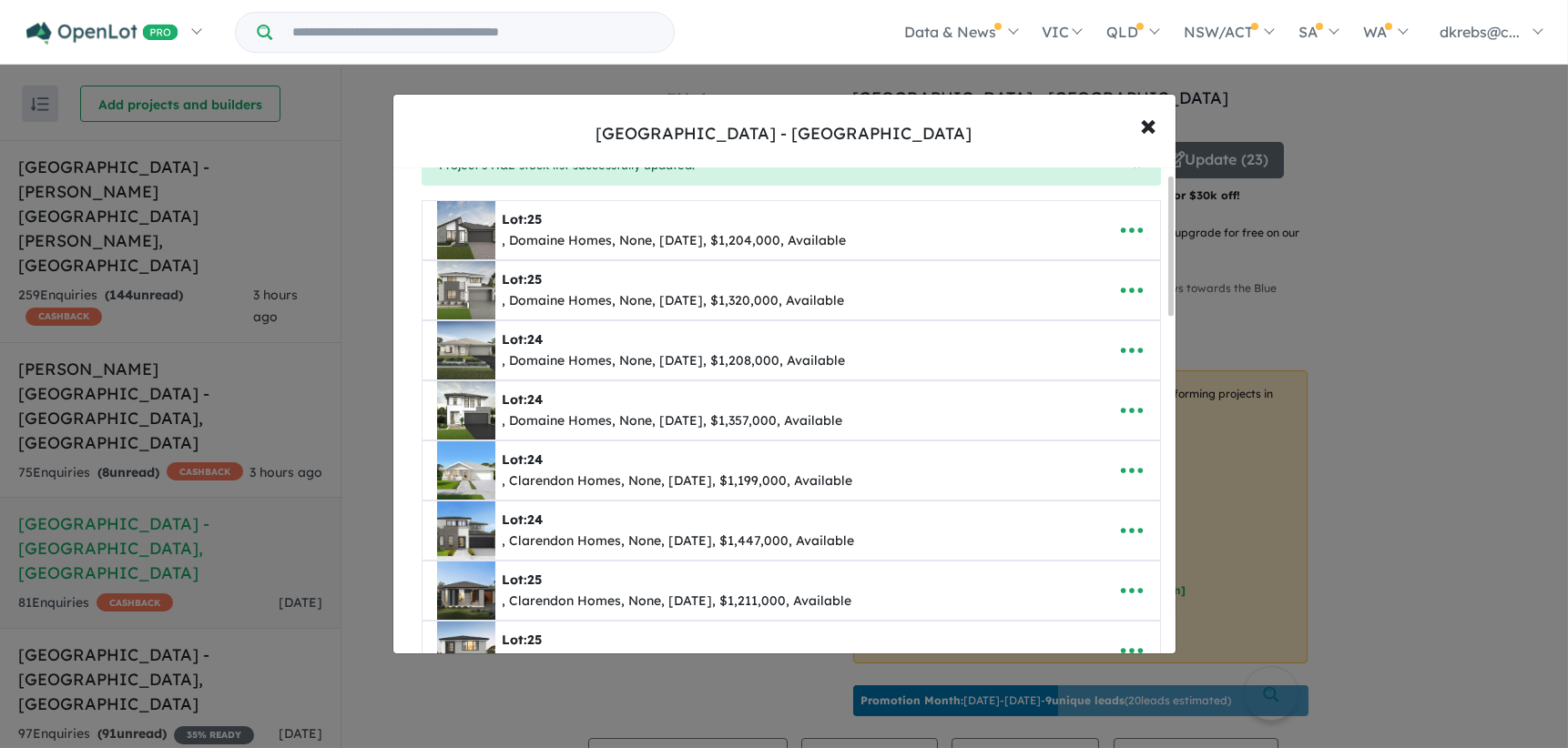
scroll to position [0, 0]
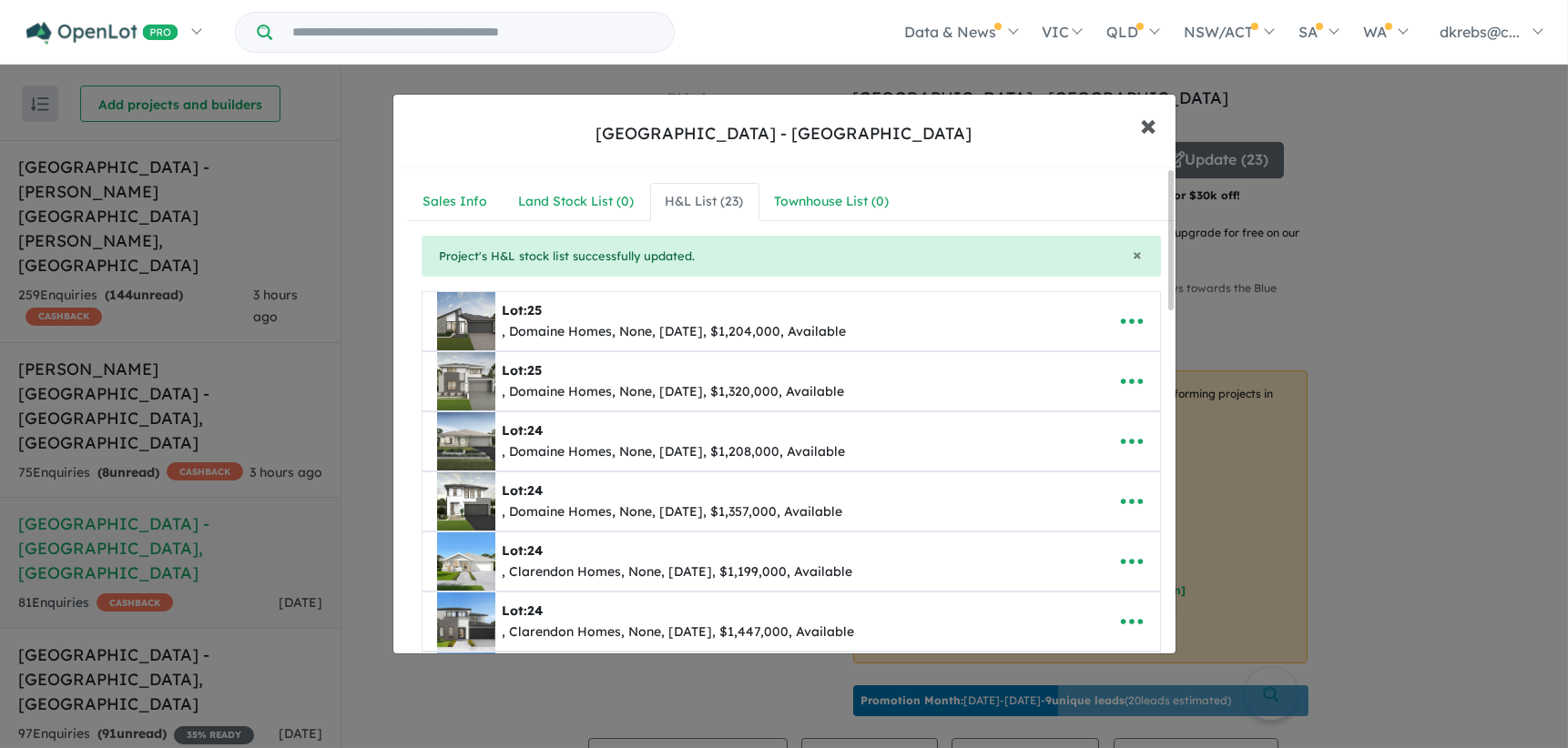
click at [1155, 125] on span "×" at bounding box center [1148, 125] width 16 height 39
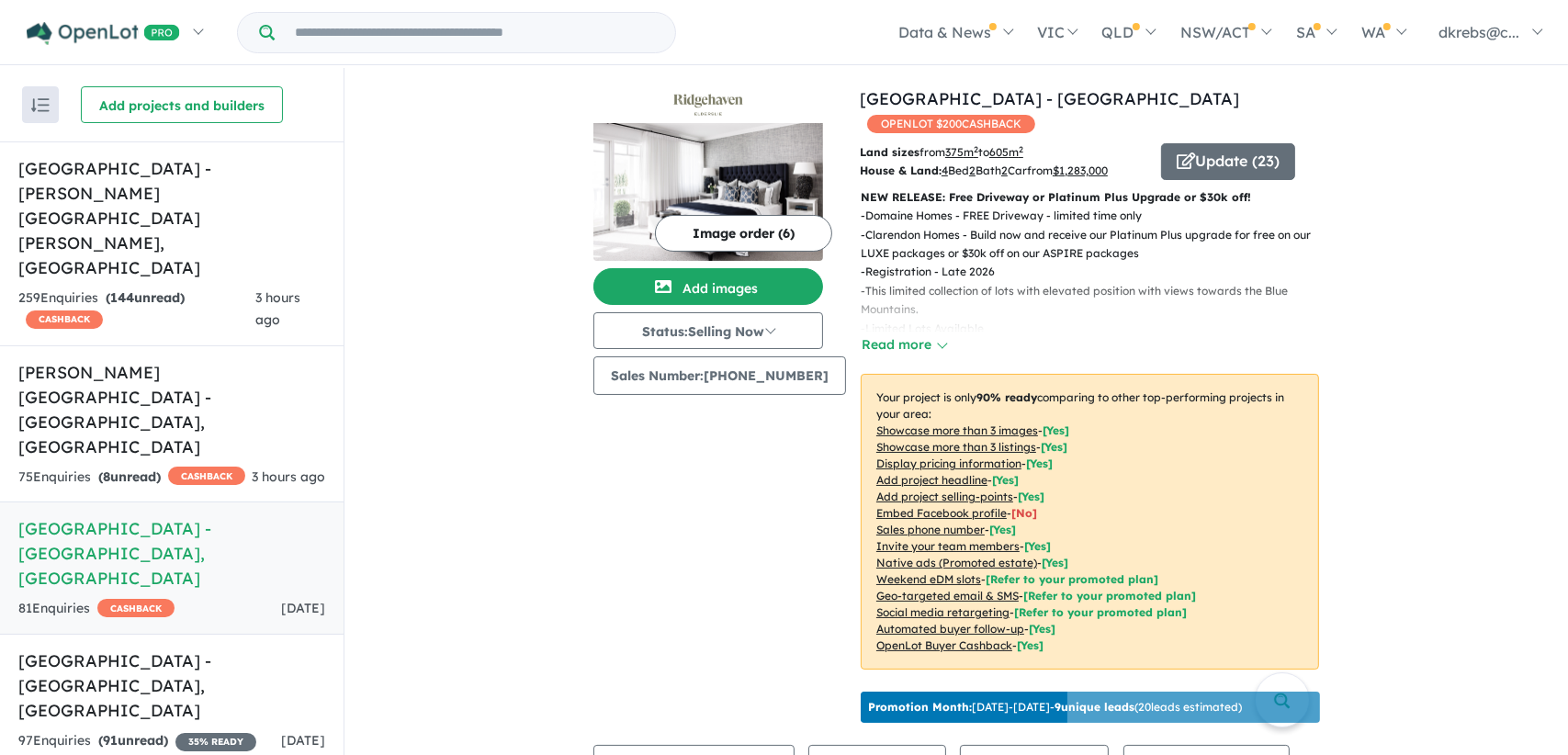
click at [144, 649] on h5 "[GEOGRAPHIC_DATA] - [GEOGRAPHIC_DATA] , [GEOGRAPHIC_DATA]" at bounding box center [171, 686] width 306 height 75
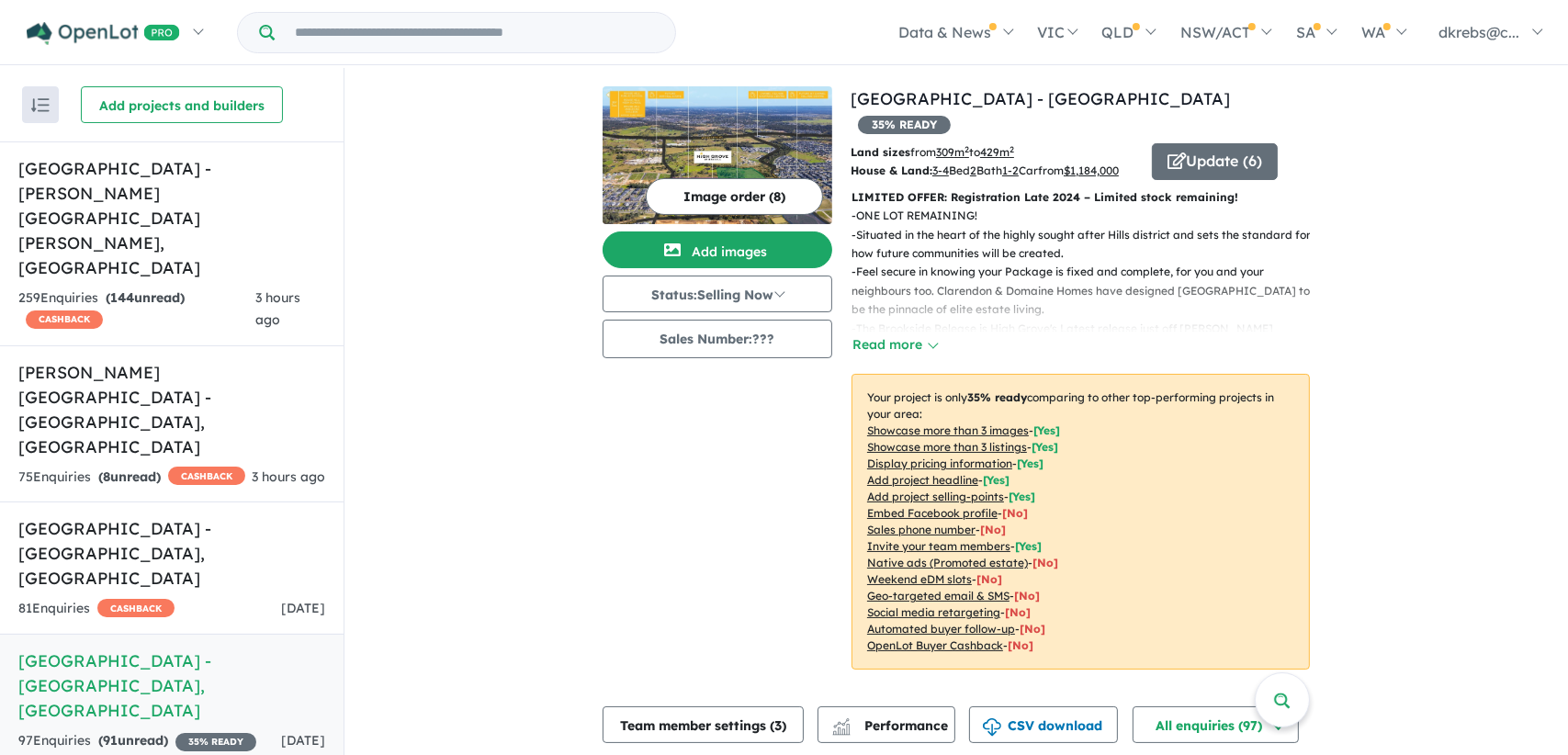
click at [1241, 144] on button "Update ( 6 )" at bounding box center [1214, 162] width 126 height 37
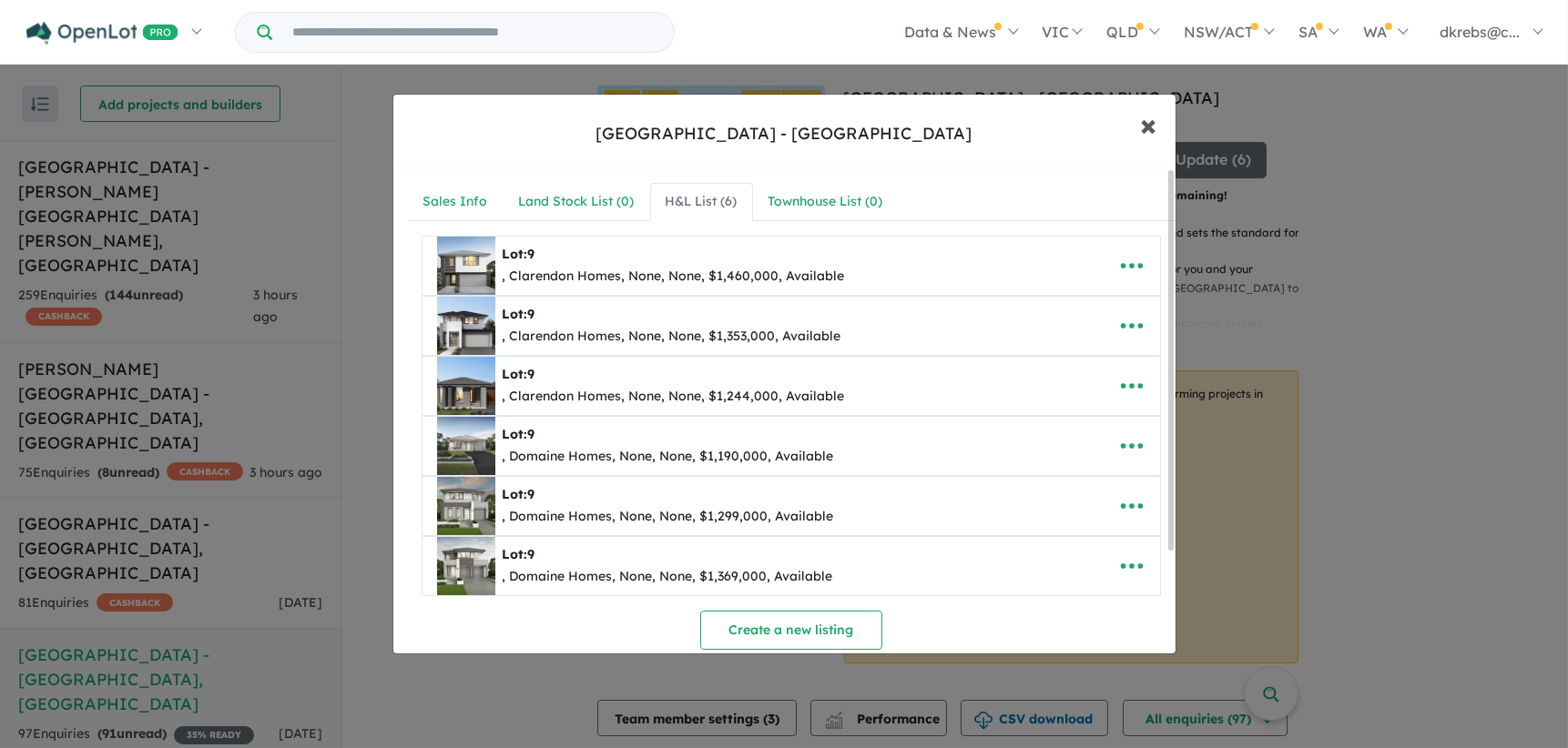
click at [1150, 125] on span "×" at bounding box center [1148, 125] width 16 height 39
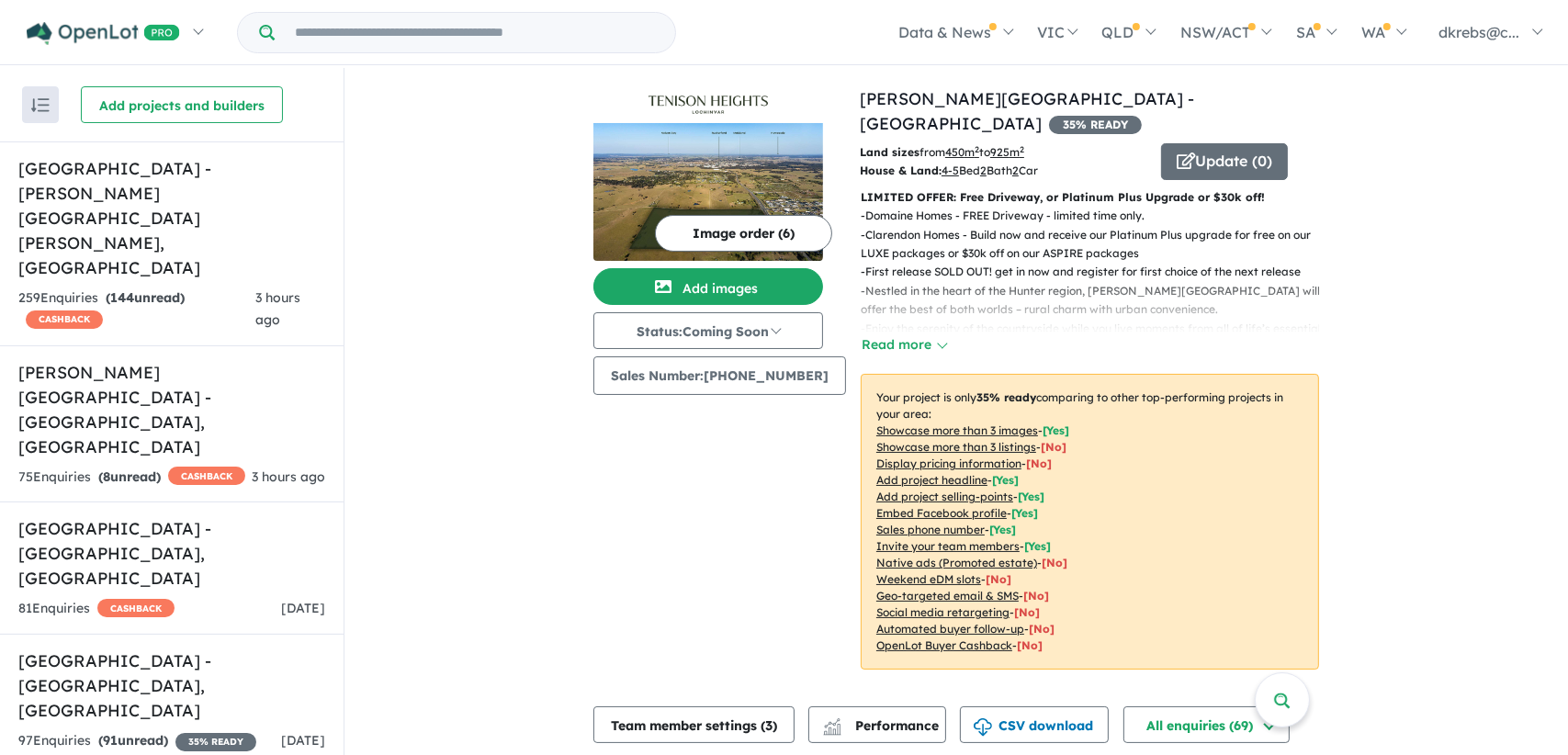
click at [1196, 144] on button "Update ( 0 )" at bounding box center [1225, 162] width 127 height 37
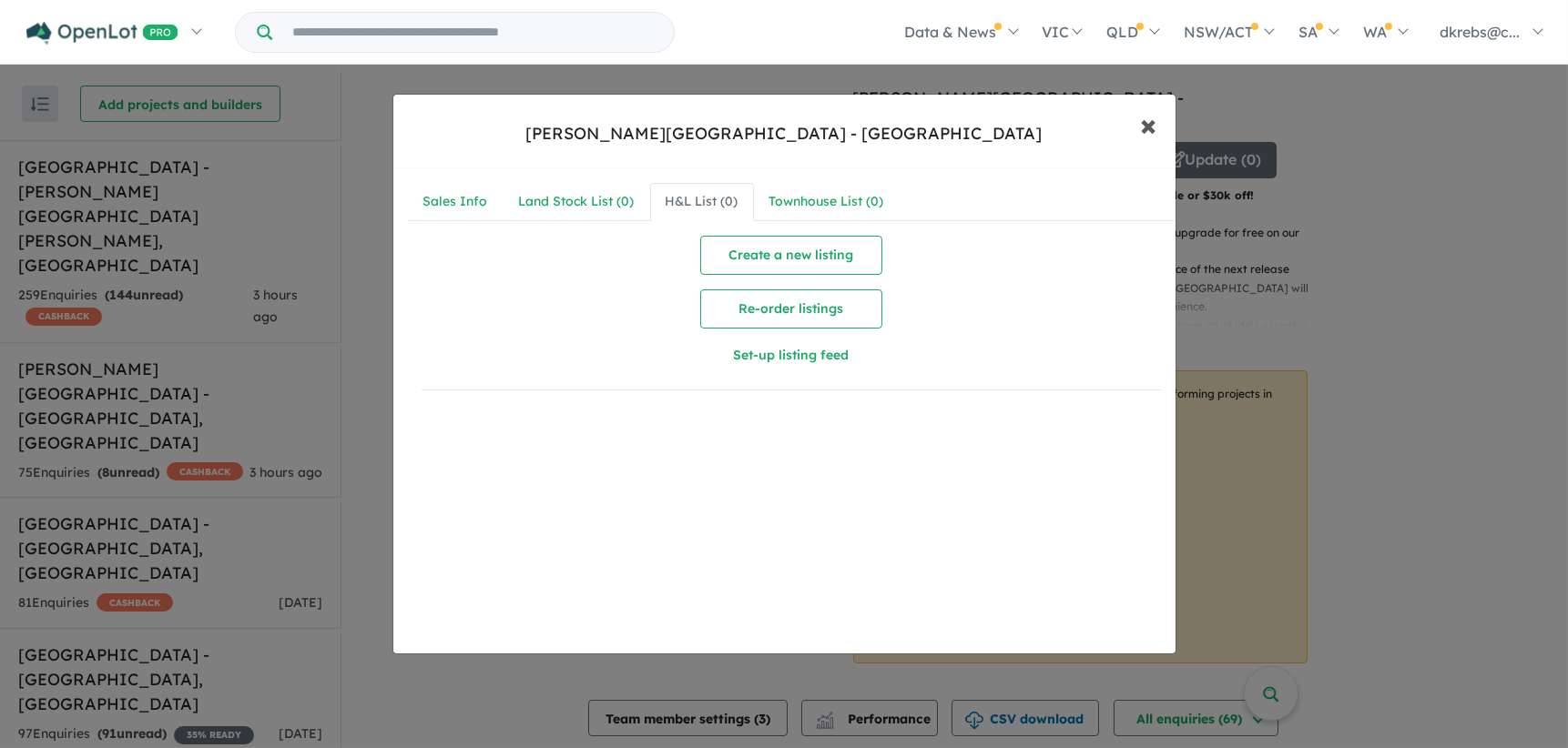
click at [1149, 127] on span "×" at bounding box center [1148, 125] width 16 height 39
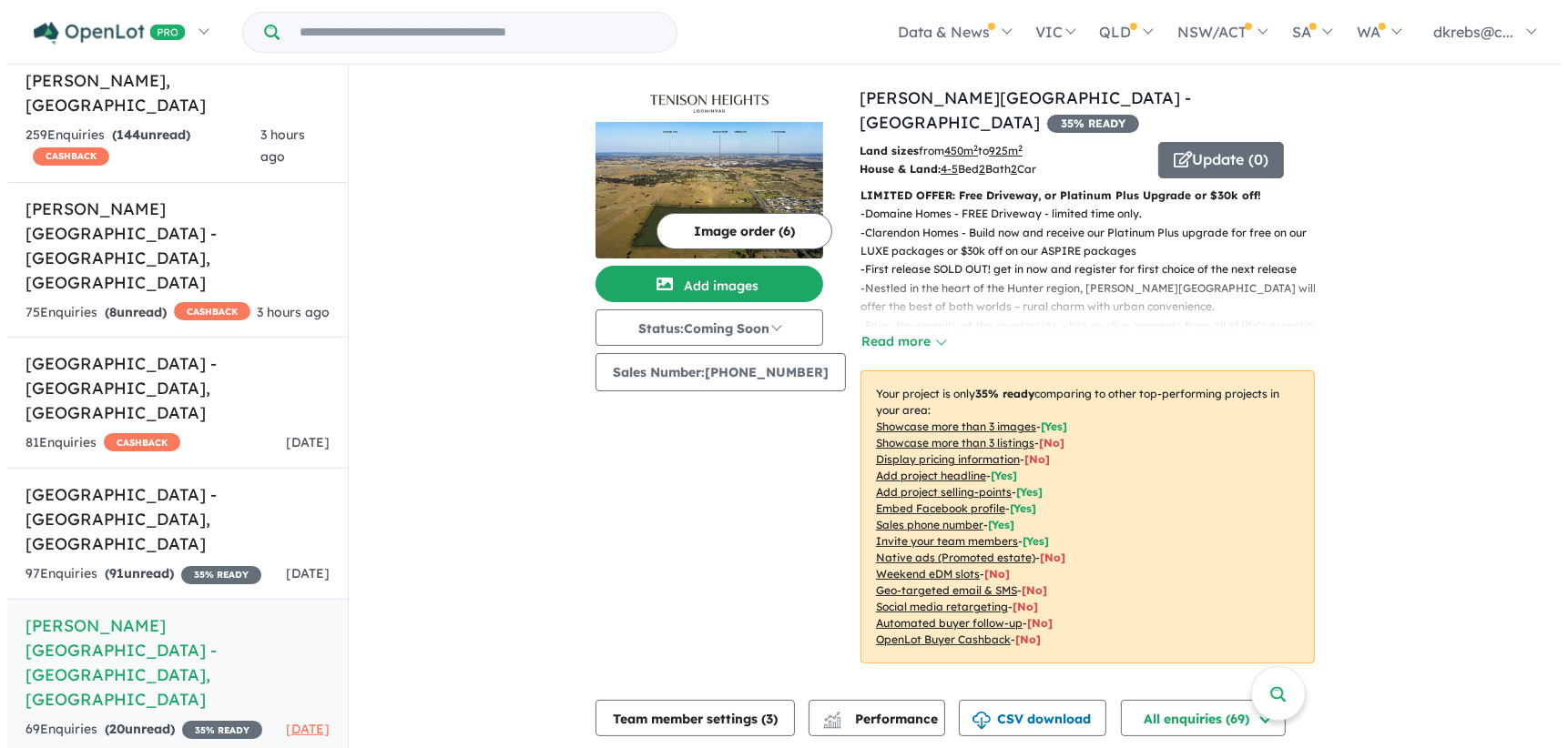
scroll to position [190, 0]
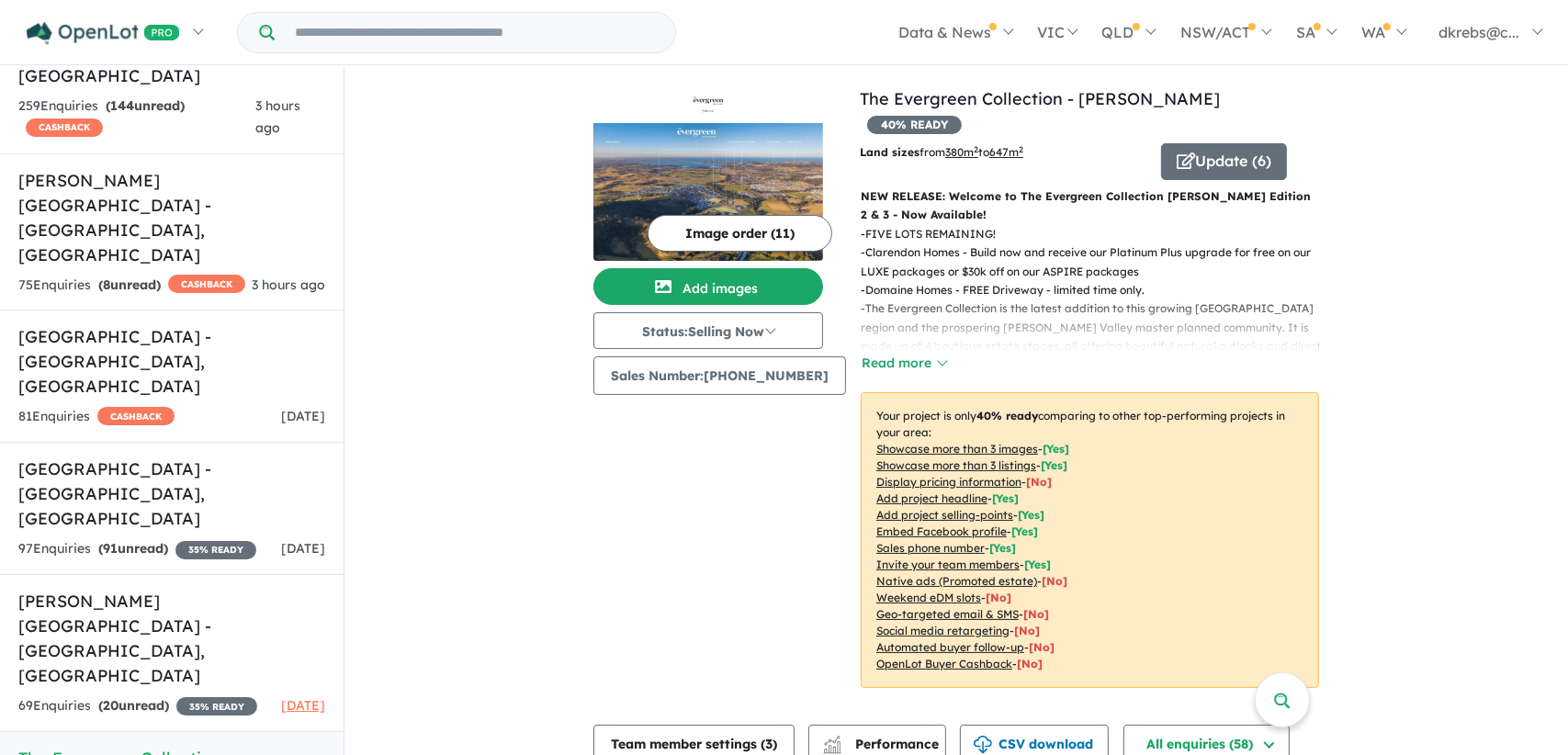
click at [1210, 144] on button "Update ( 6 )" at bounding box center [1224, 162] width 126 height 37
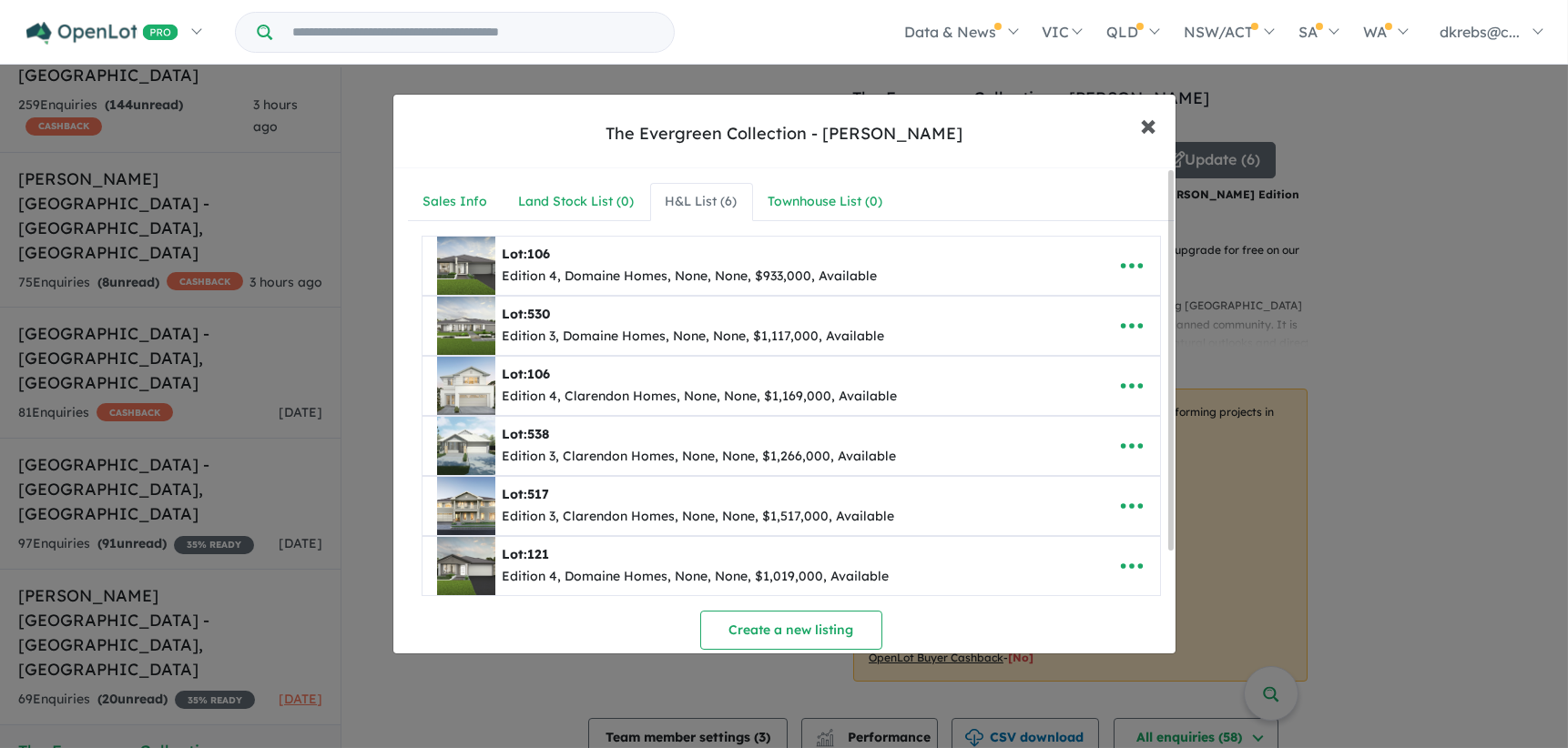
click at [1149, 128] on span "×" at bounding box center [1148, 125] width 16 height 39
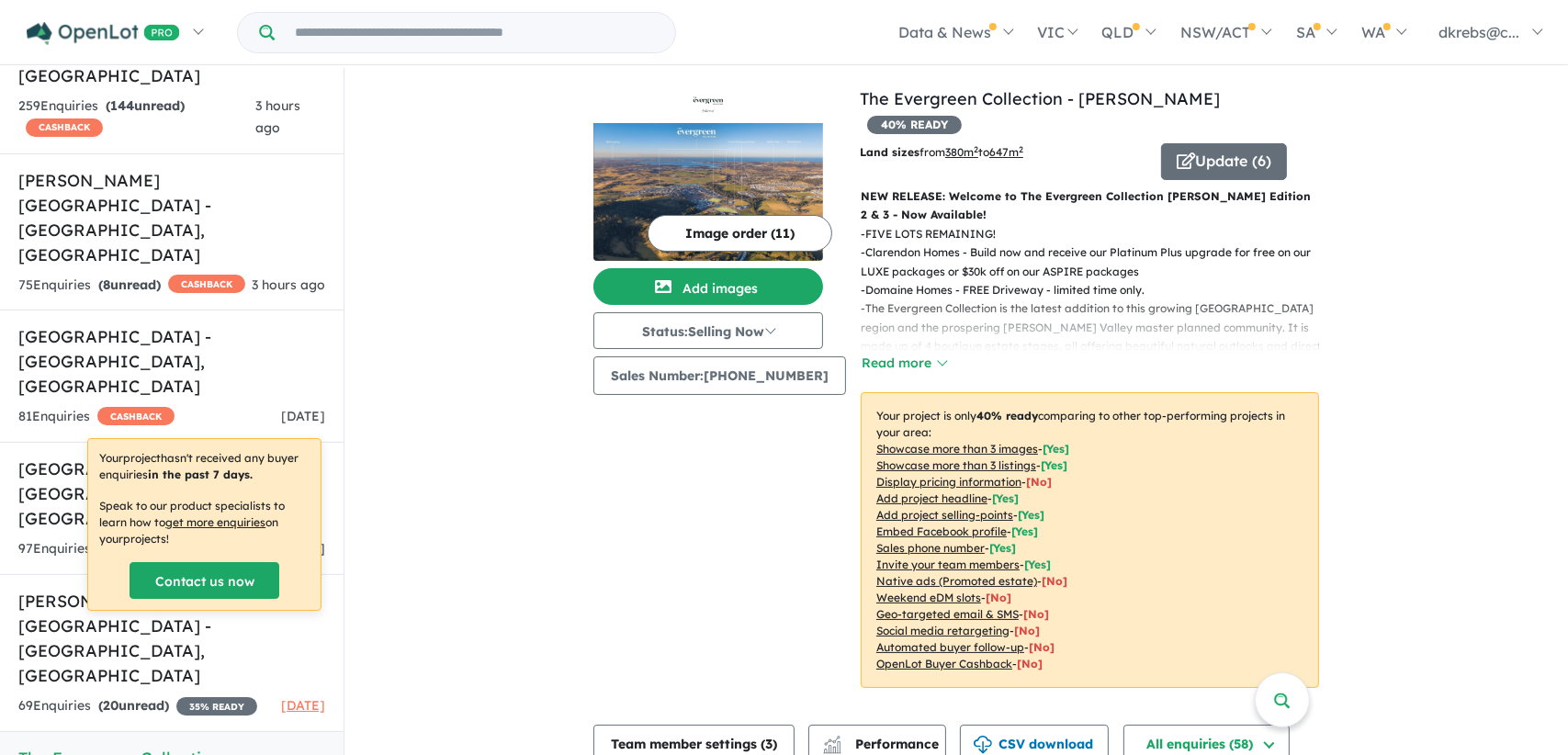
scroll to position [2, 0]
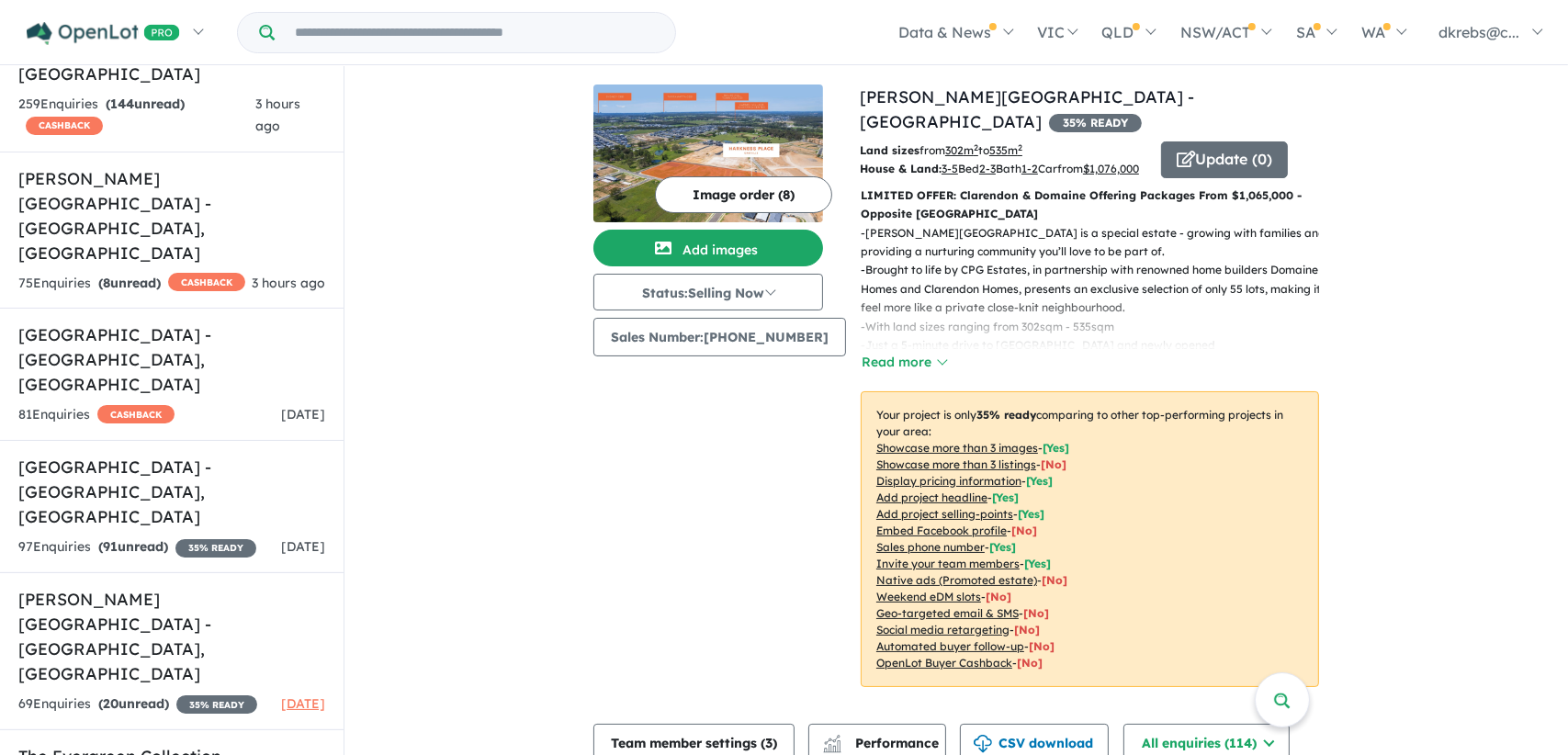
click at [1228, 142] on button "Update ( 0 )" at bounding box center [1225, 160] width 127 height 37
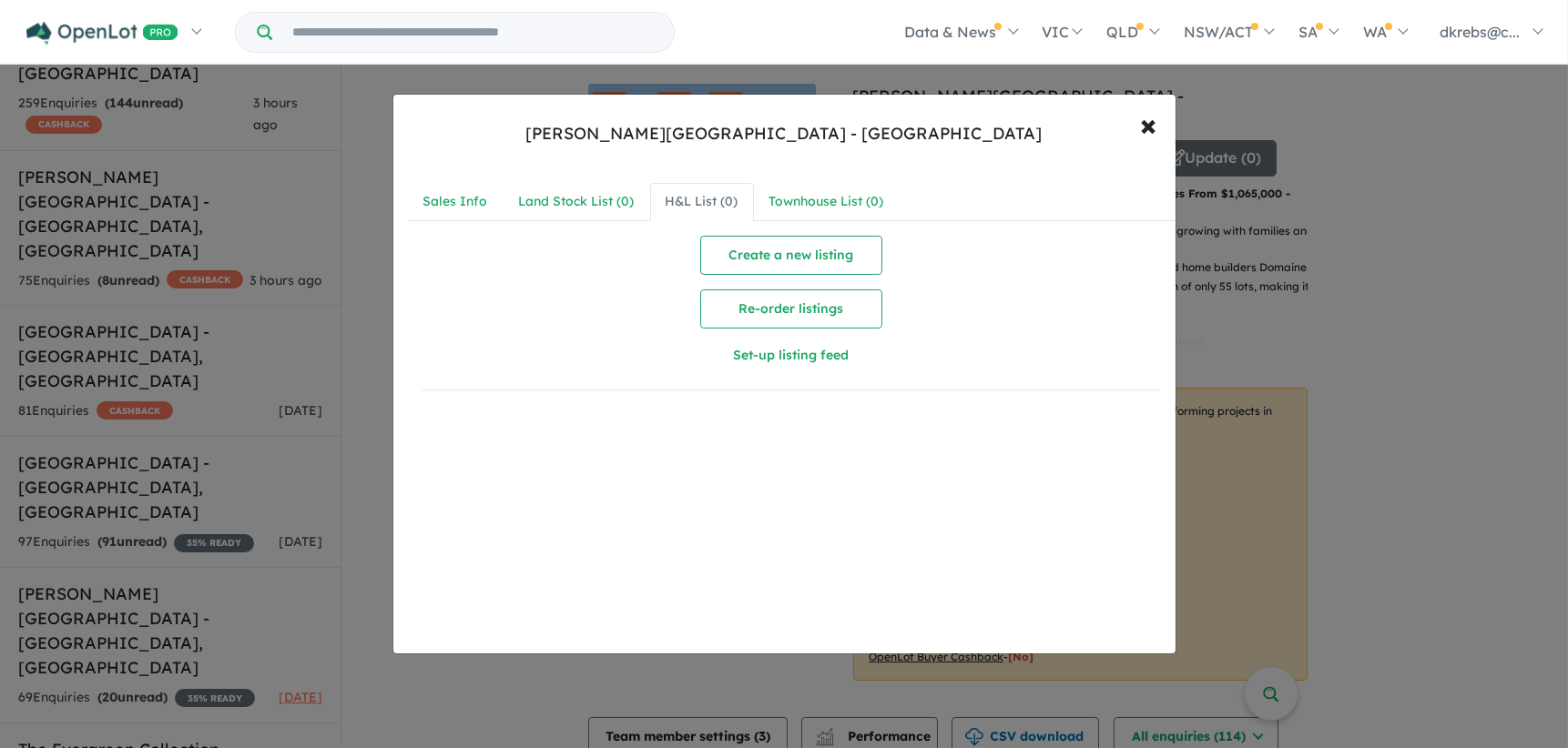
click at [1373, 187] on div "[PERSON_NAME][GEOGRAPHIC_DATA] - [GEOGRAPHIC_DATA] × Close Sales Info Land Stoc…" at bounding box center [784, 374] width 1568 height 748
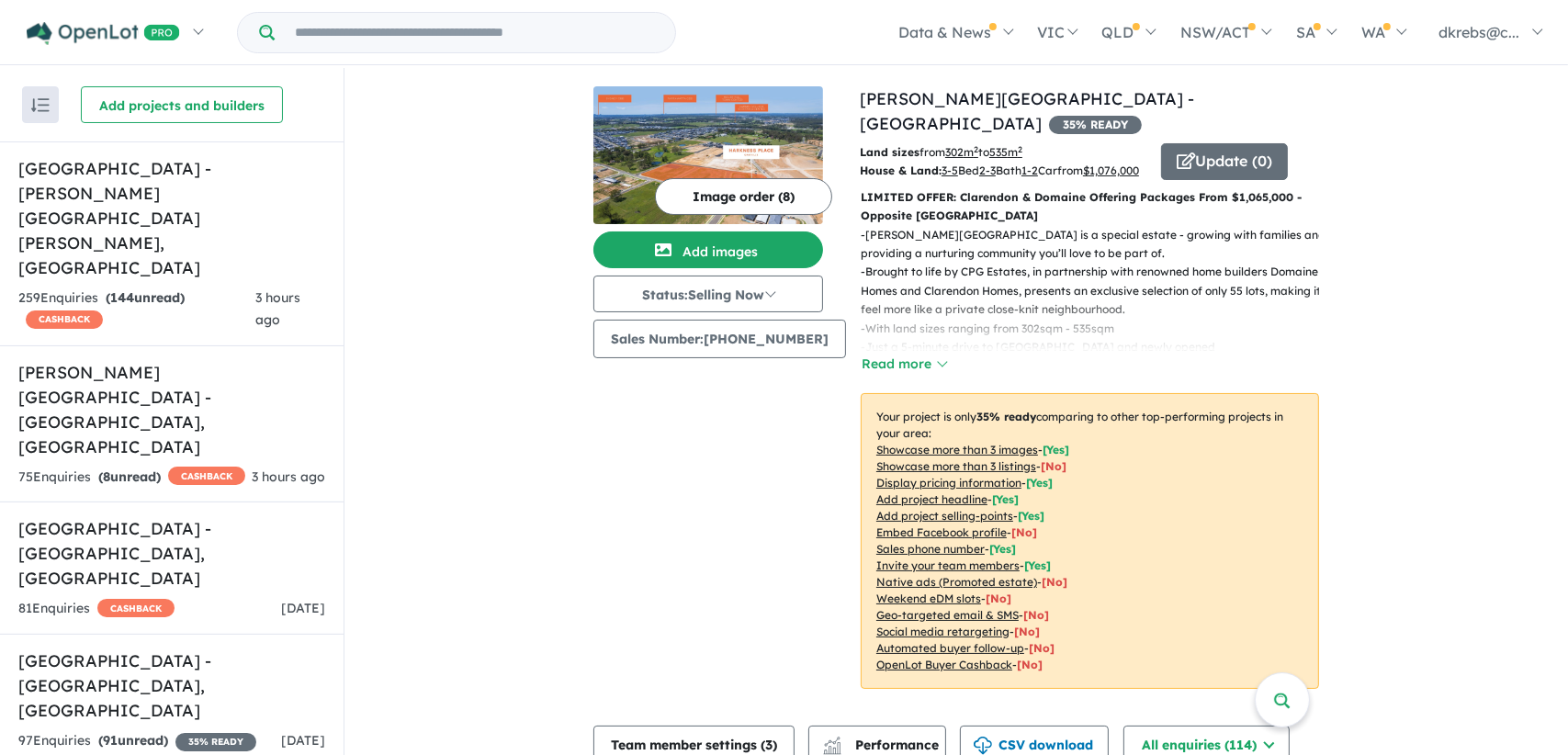
click at [164, 192] on h5 "[GEOGRAPHIC_DATA] - [PERSON_NAME][GEOGRAPHIC_DATA][PERSON_NAME] , [GEOGRAPHIC_D…" at bounding box center [171, 218] width 306 height 124
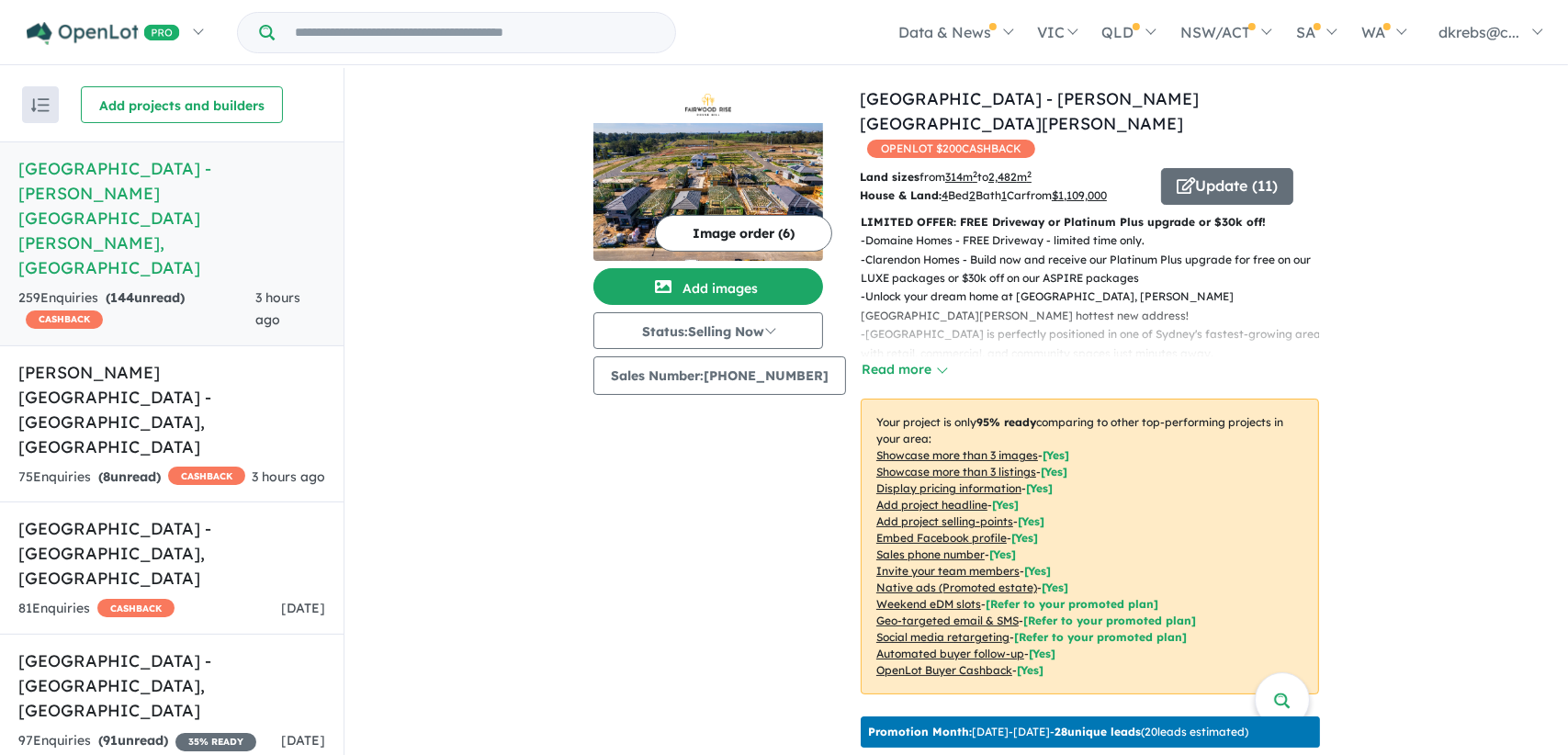
click at [1208, 168] on button "Update ( 11 )" at bounding box center [1228, 186] width 132 height 37
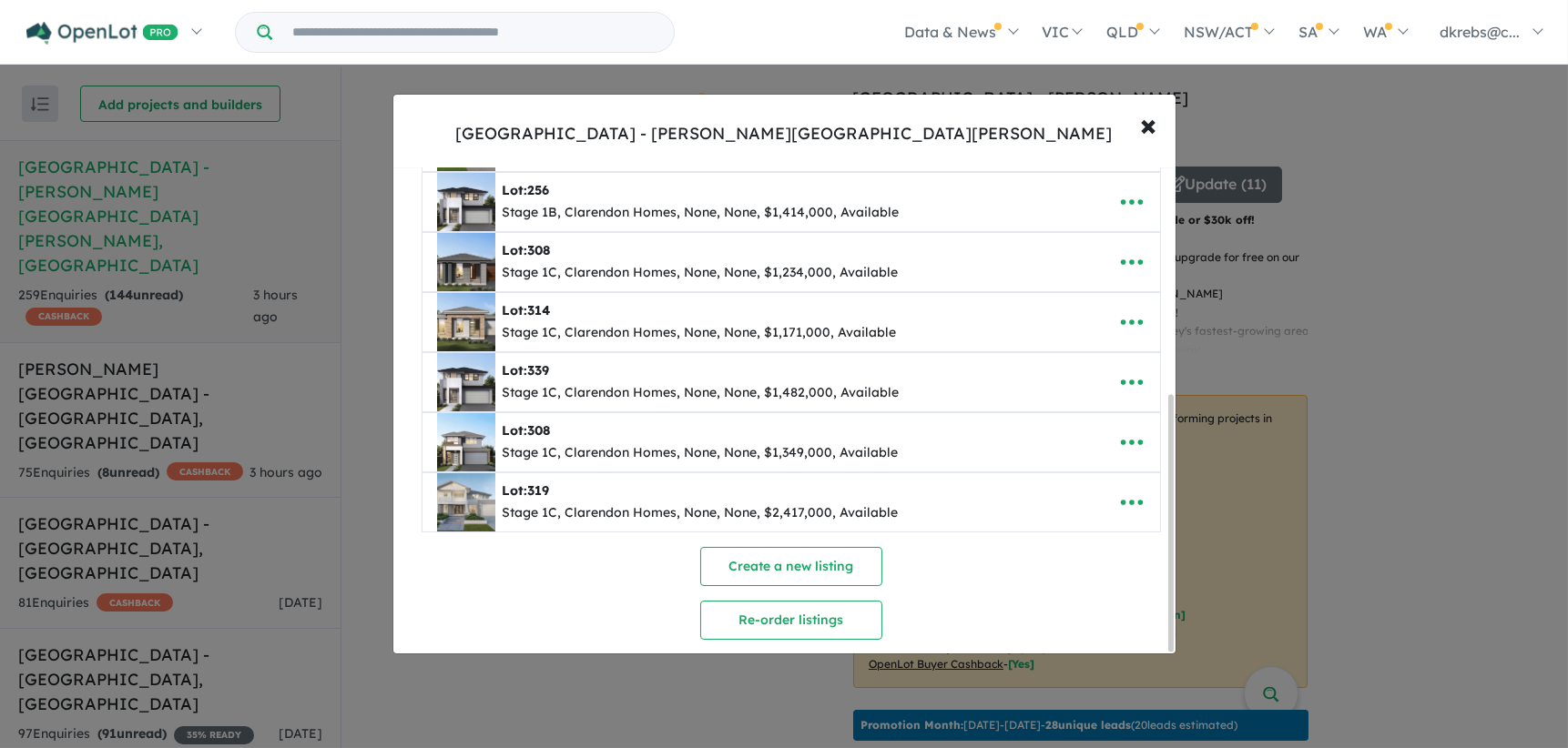
scroll to position [432, 0]
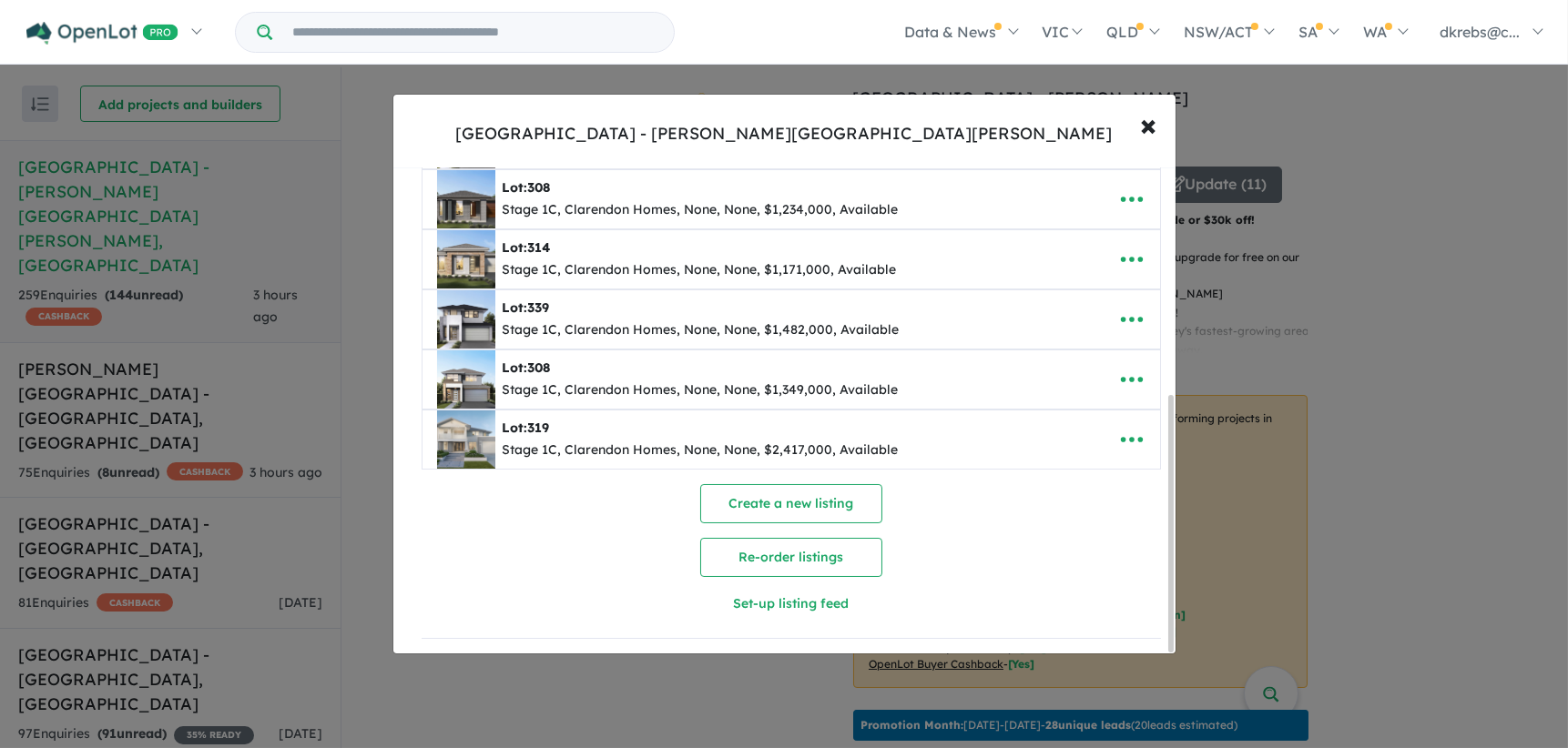
click at [410, 699] on div "**********" at bounding box center [784, 374] width 1568 height 748
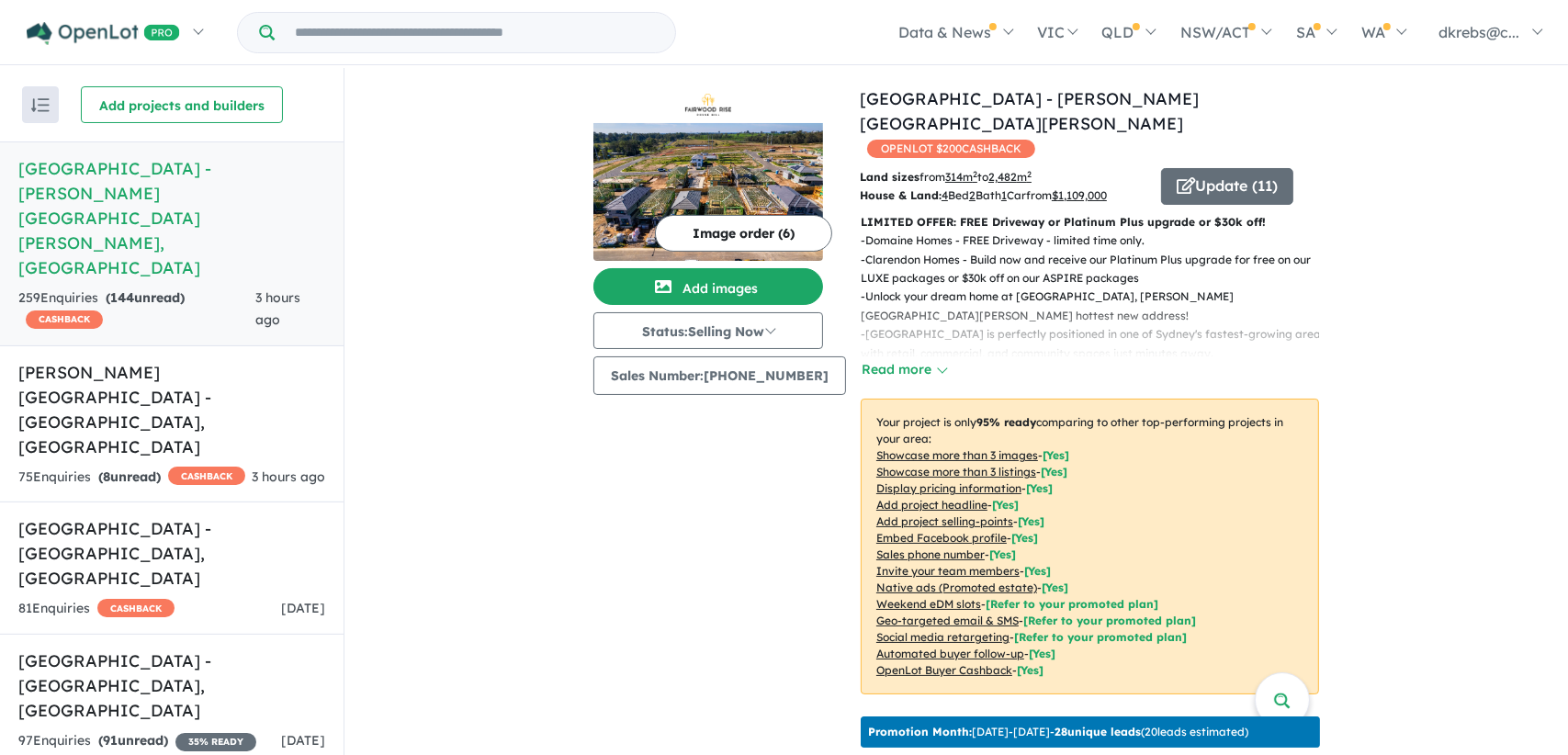
click at [140, 360] on h5 "[PERSON_NAME][GEOGRAPHIC_DATA] - [GEOGRAPHIC_DATA] , [GEOGRAPHIC_DATA]" at bounding box center [171, 410] width 306 height 99
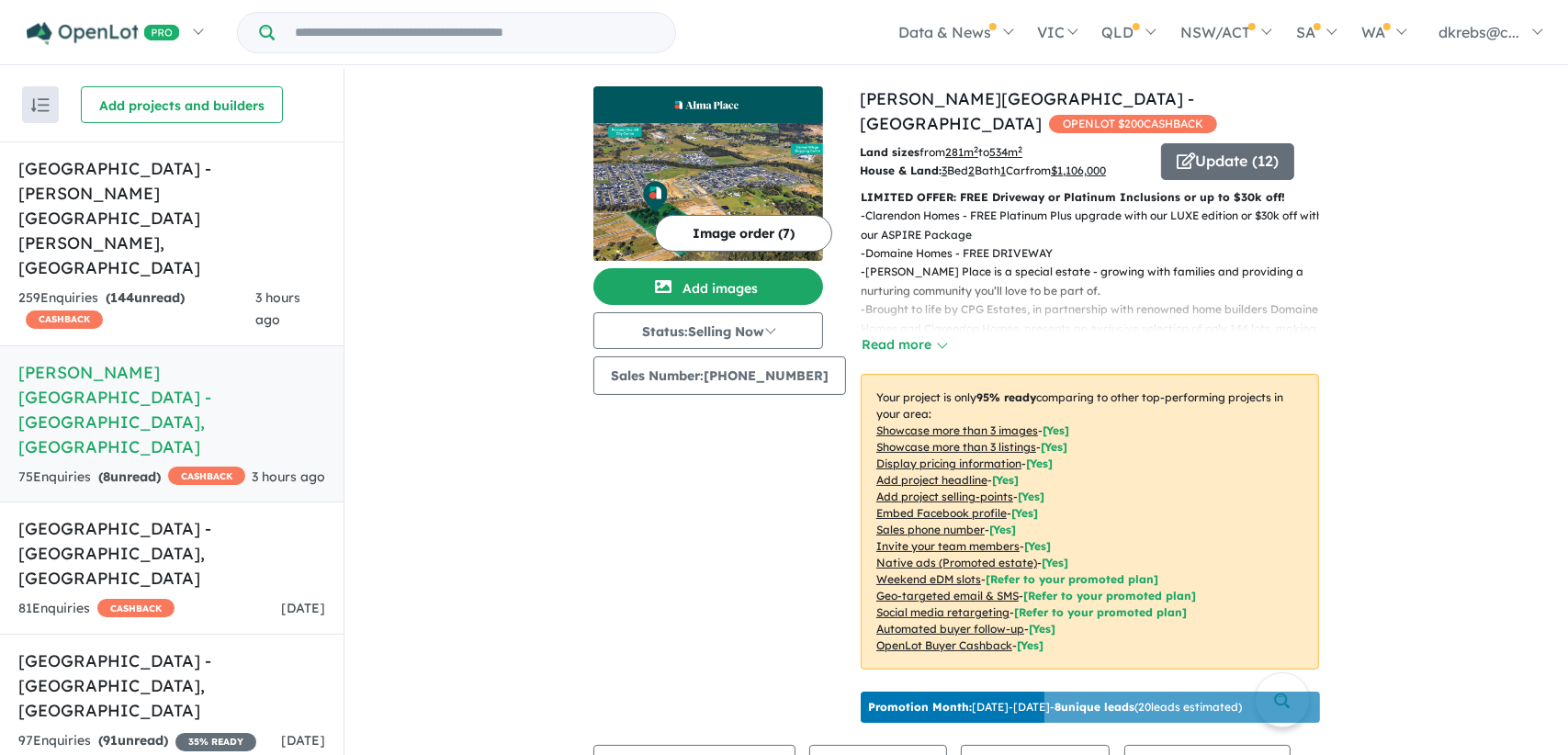
click at [1239, 144] on button "Update ( 12 )" at bounding box center [1228, 162] width 133 height 37
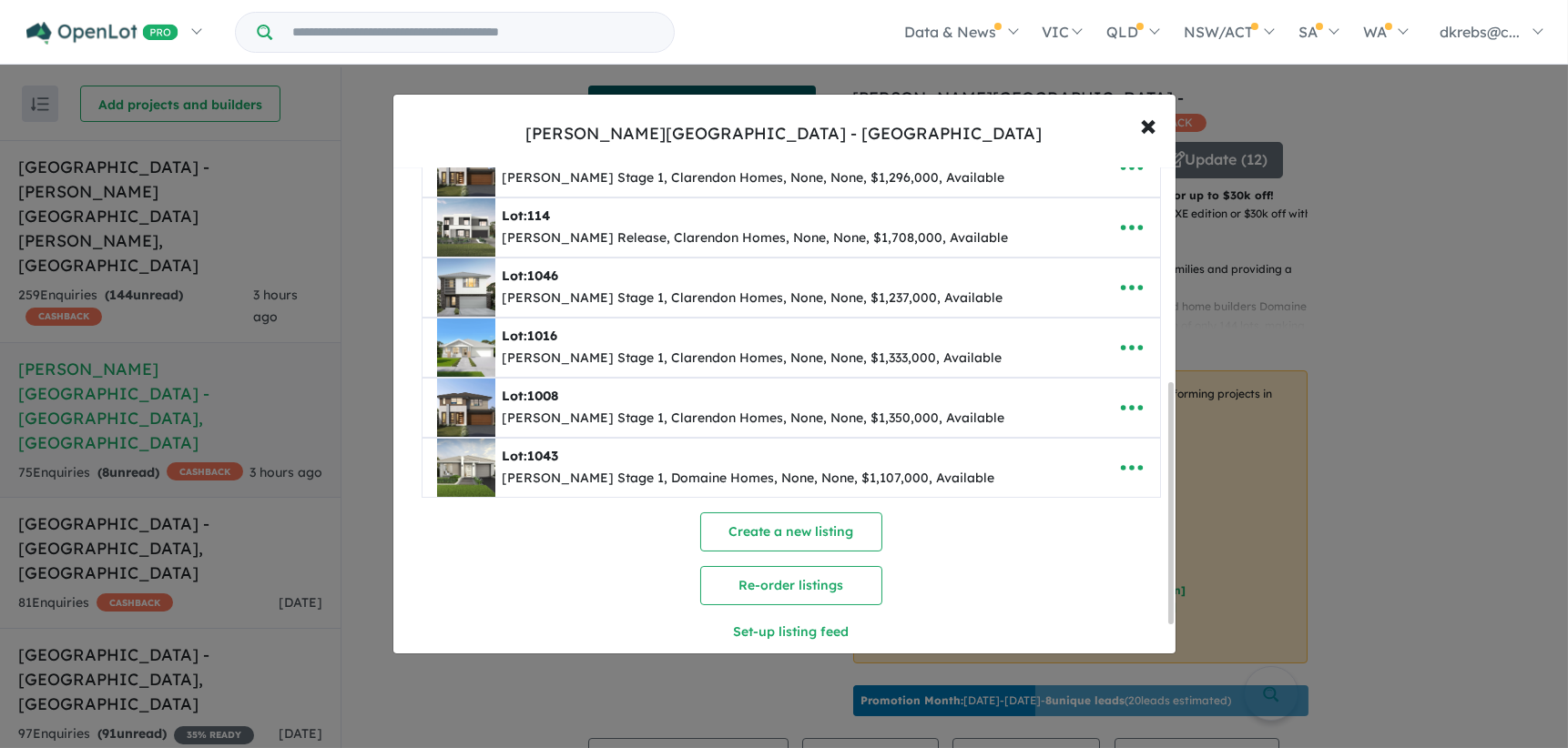
scroll to position [492, 0]
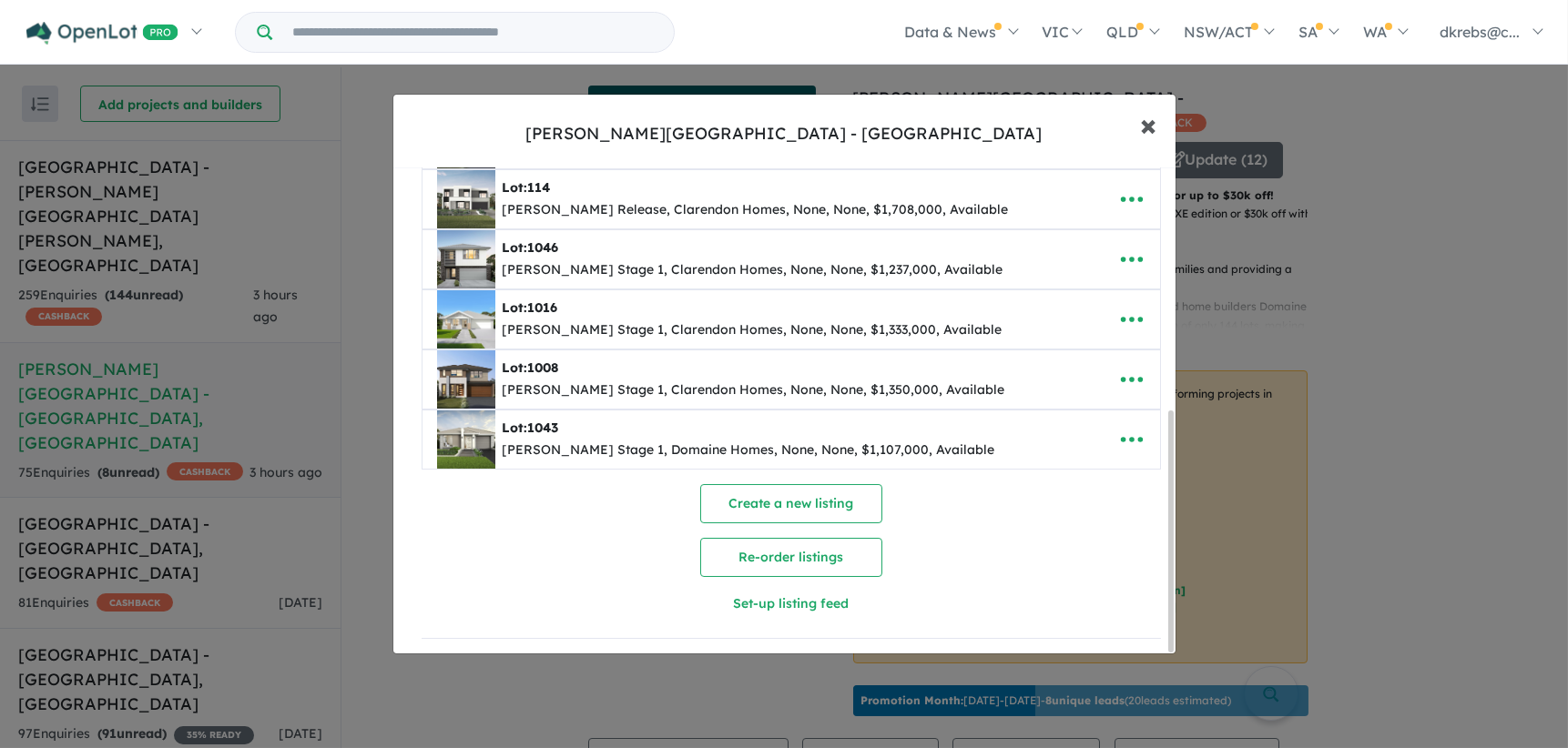
click at [1150, 127] on span "×" at bounding box center [1148, 125] width 16 height 39
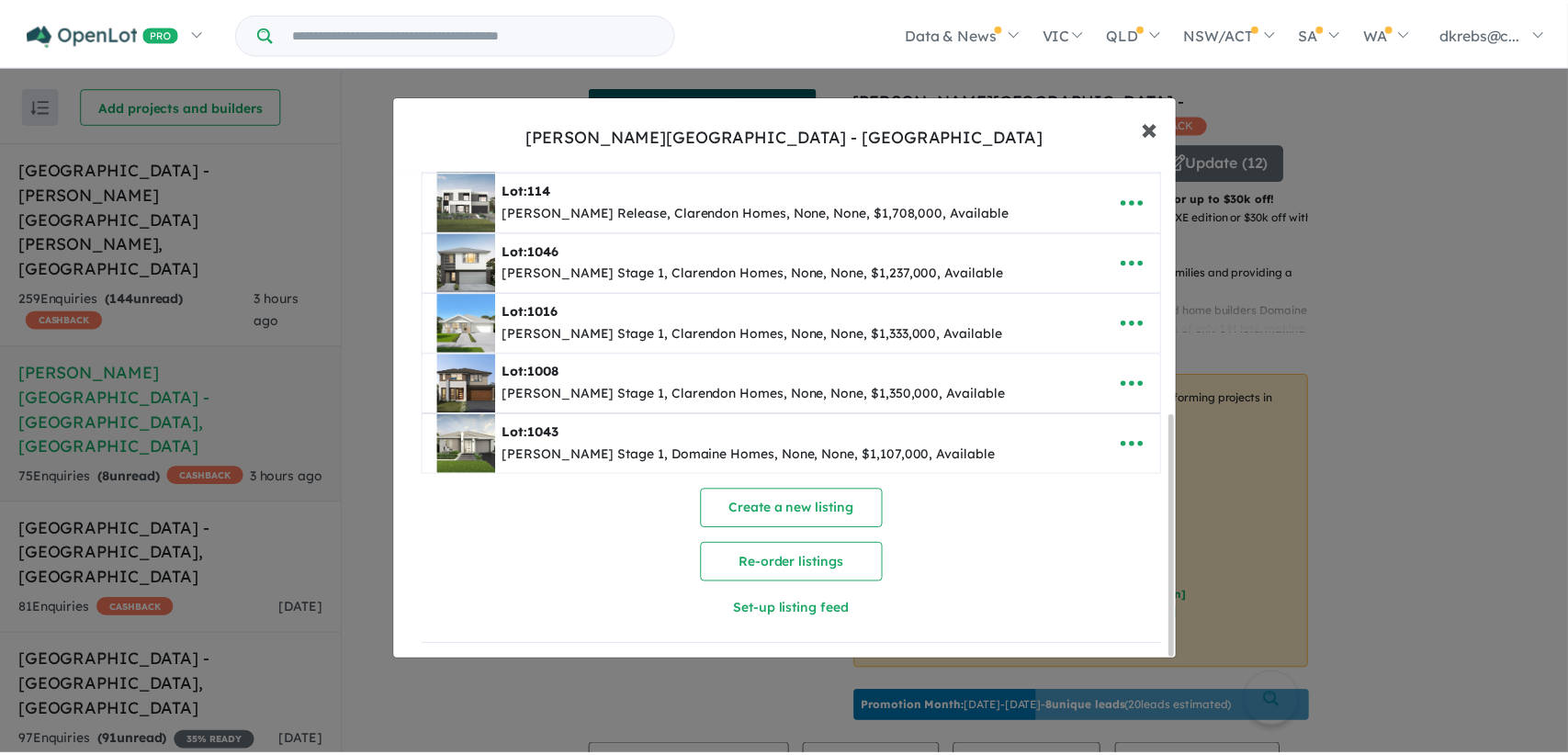
scroll to position [0, 0]
